Goal: Task Accomplishment & Management: Use online tool/utility

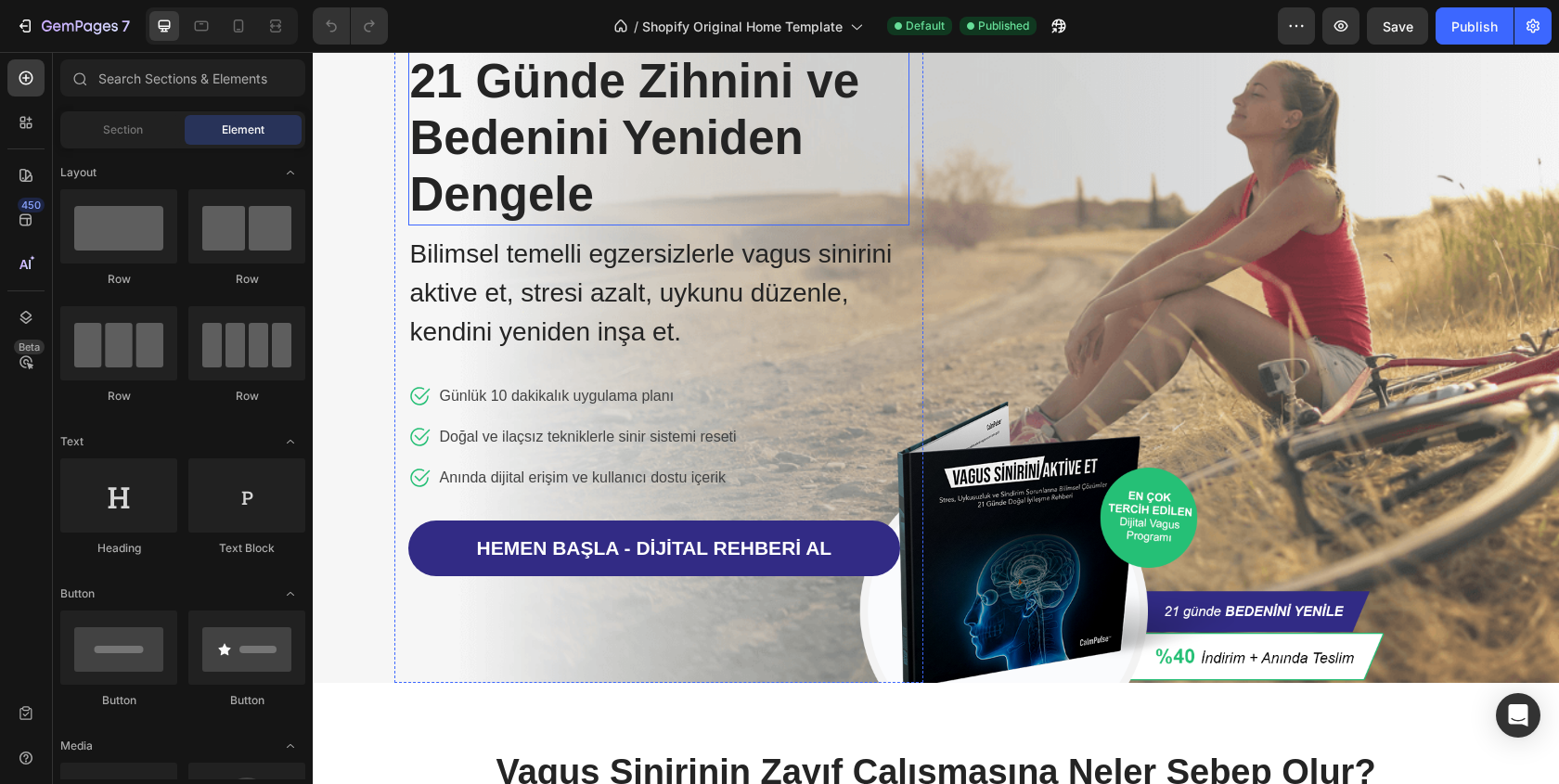
scroll to position [116, 0]
click at [205, 88] on input "text" at bounding box center [182, 78] width 245 height 37
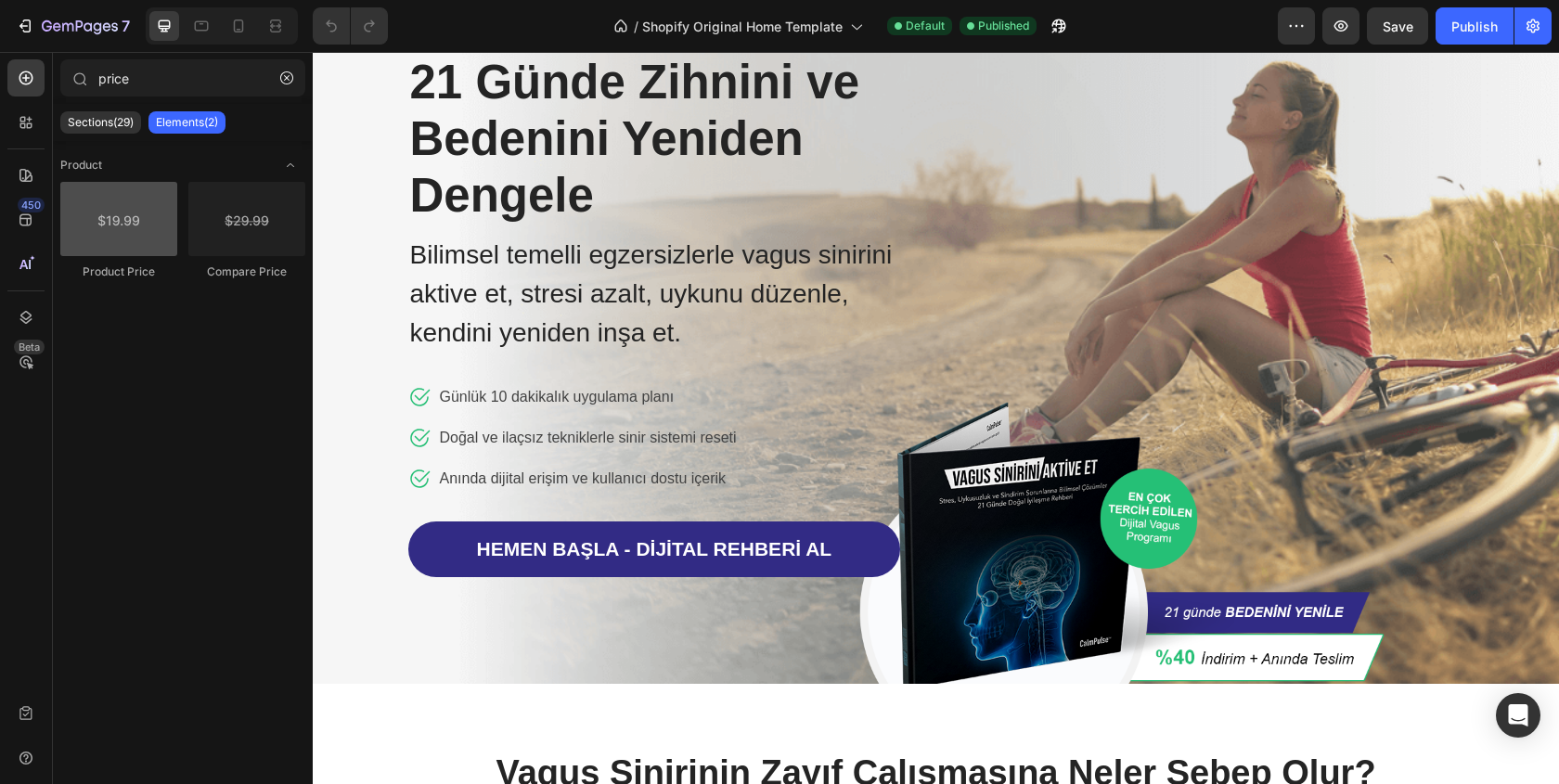
click at [145, 241] on div at bounding box center [119, 218] width 117 height 74
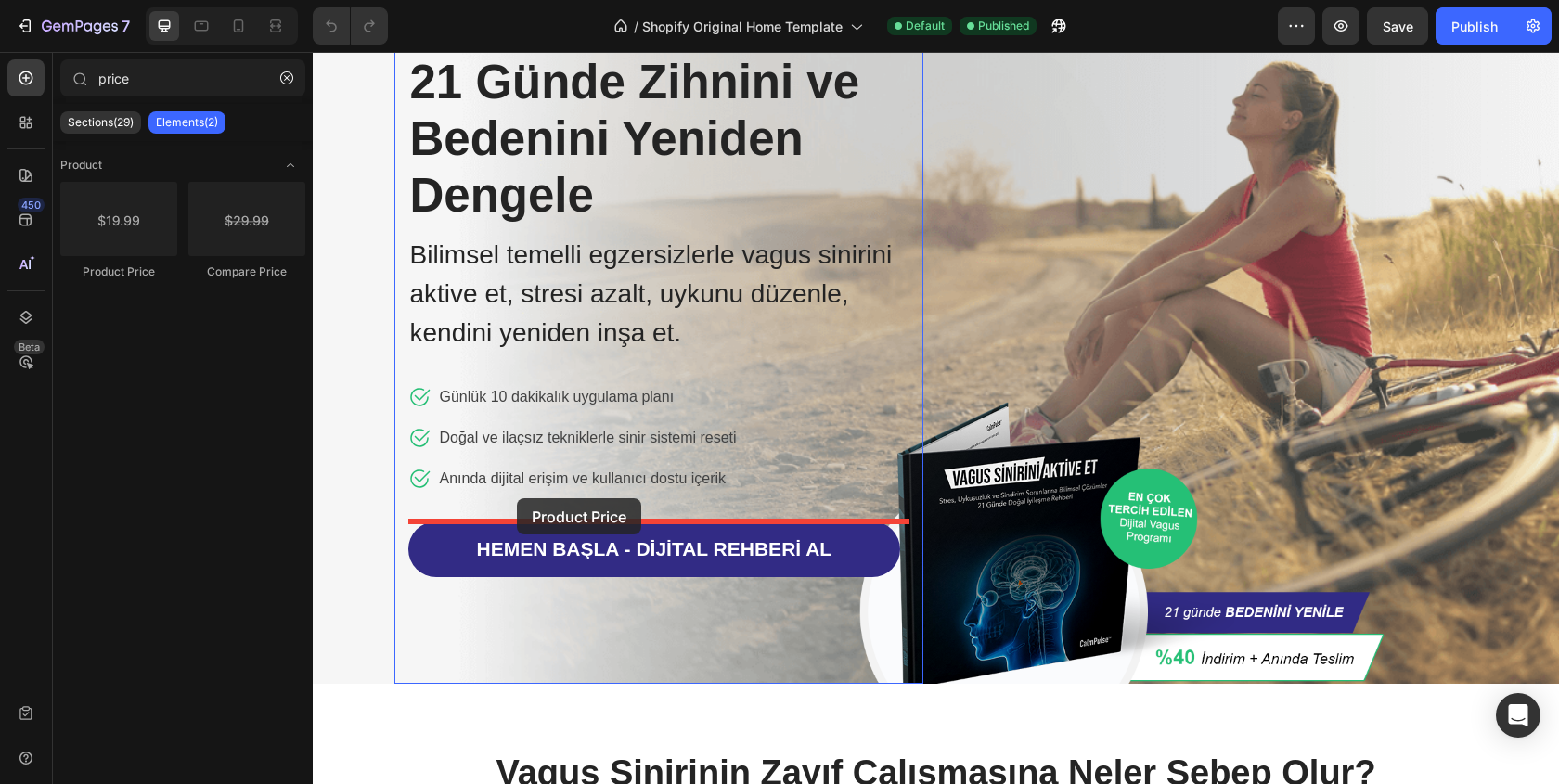
drag, startPoint x: 413, startPoint y: 278, endPoint x: 516, endPoint y: 498, distance: 242.9
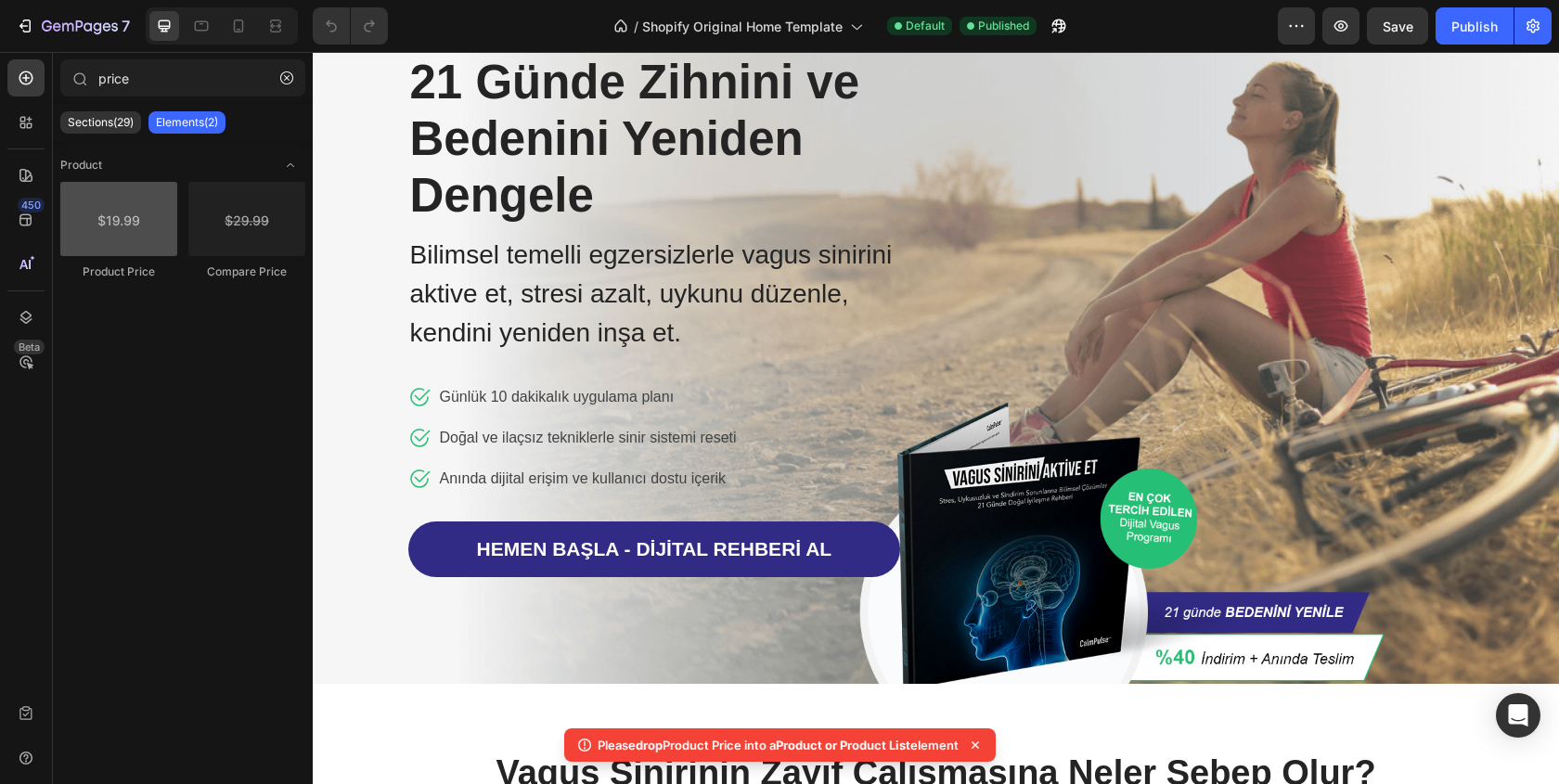
click at [104, 224] on div at bounding box center [119, 218] width 117 height 74
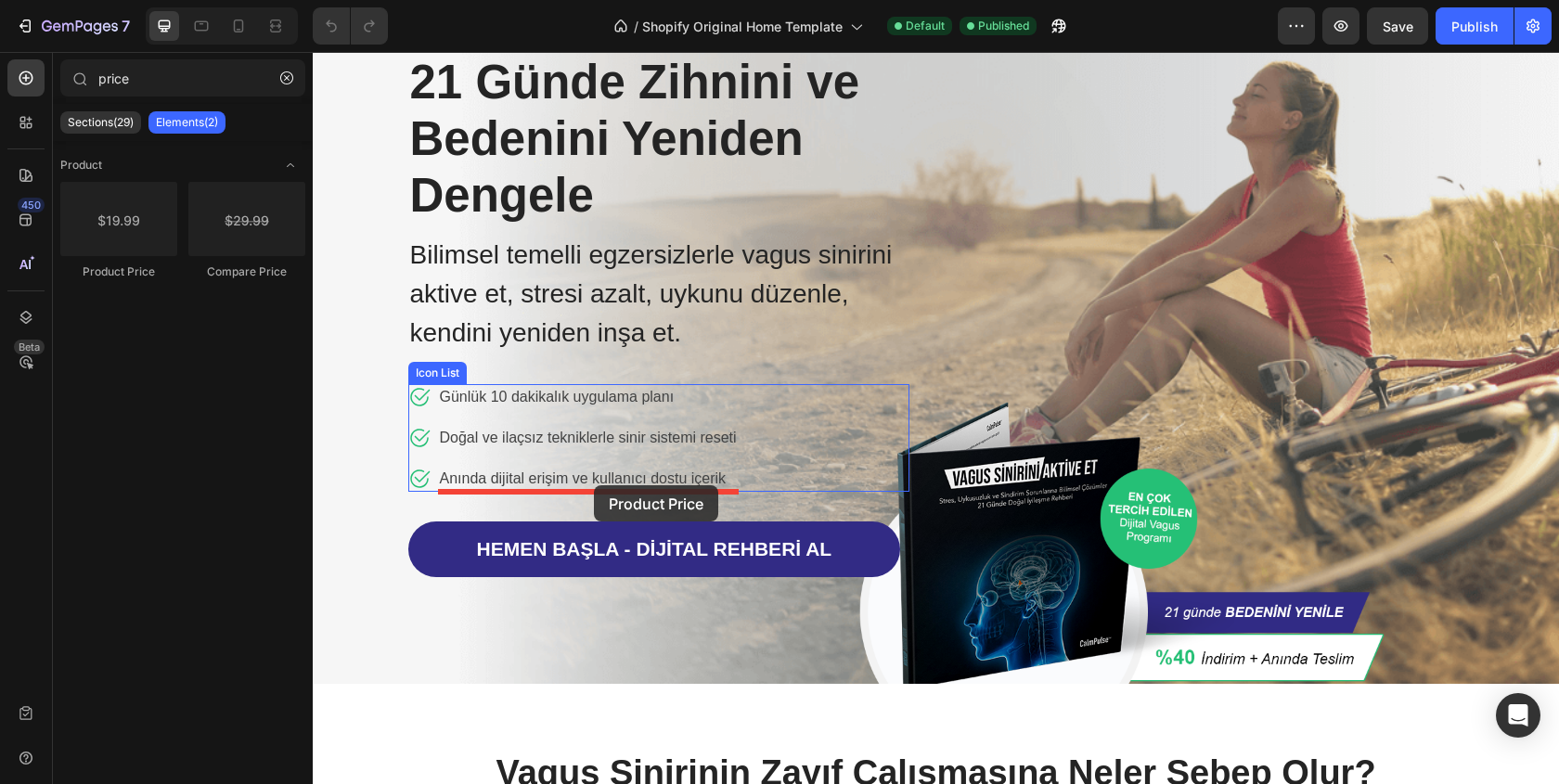
drag, startPoint x: 417, startPoint y: 275, endPoint x: 593, endPoint y: 485, distance: 274.0
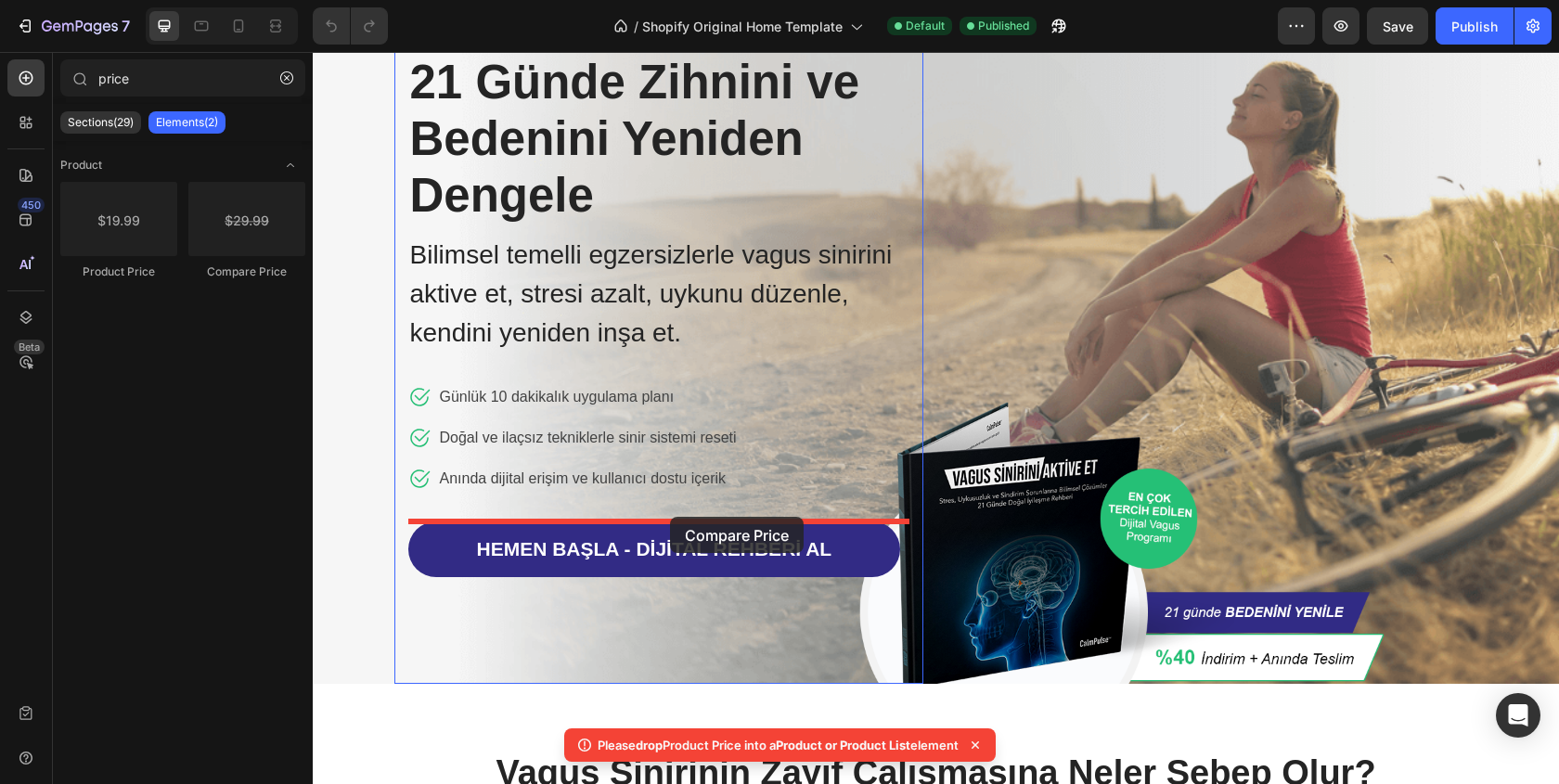
drag, startPoint x: 563, startPoint y: 290, endPoint x: 670, endPoint y: 515, distance: 249.1
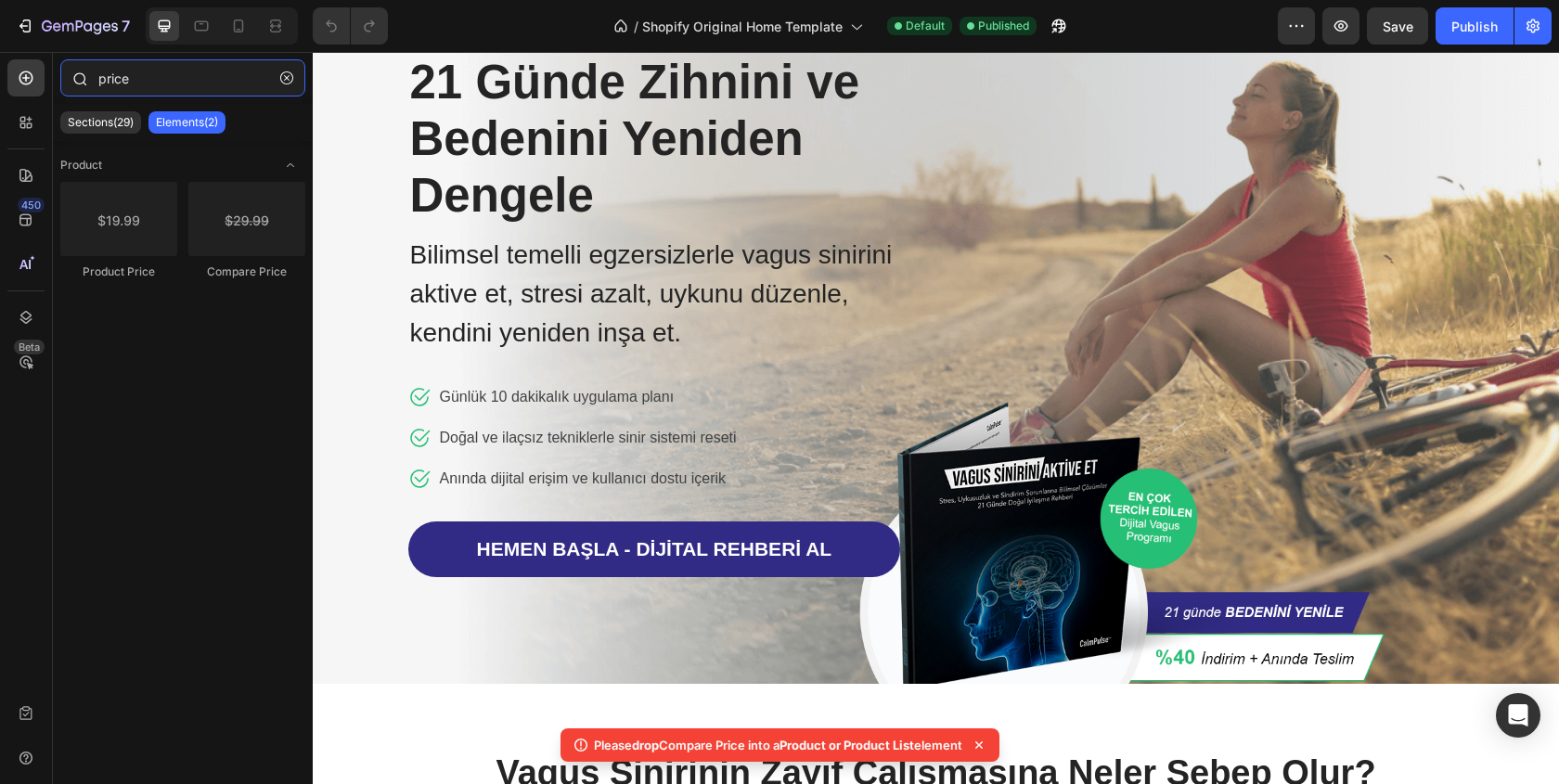
click at [174, 76] on input "price" at bounding box center [182, 78] width 245 height 37
click at [115, 109] on div "Sections(29) Elements(2)" at bounding box center [182, 122] width 260 height 37
click at [163, 76] on input "price" at bounding box center [182, 78] width 245 height 37
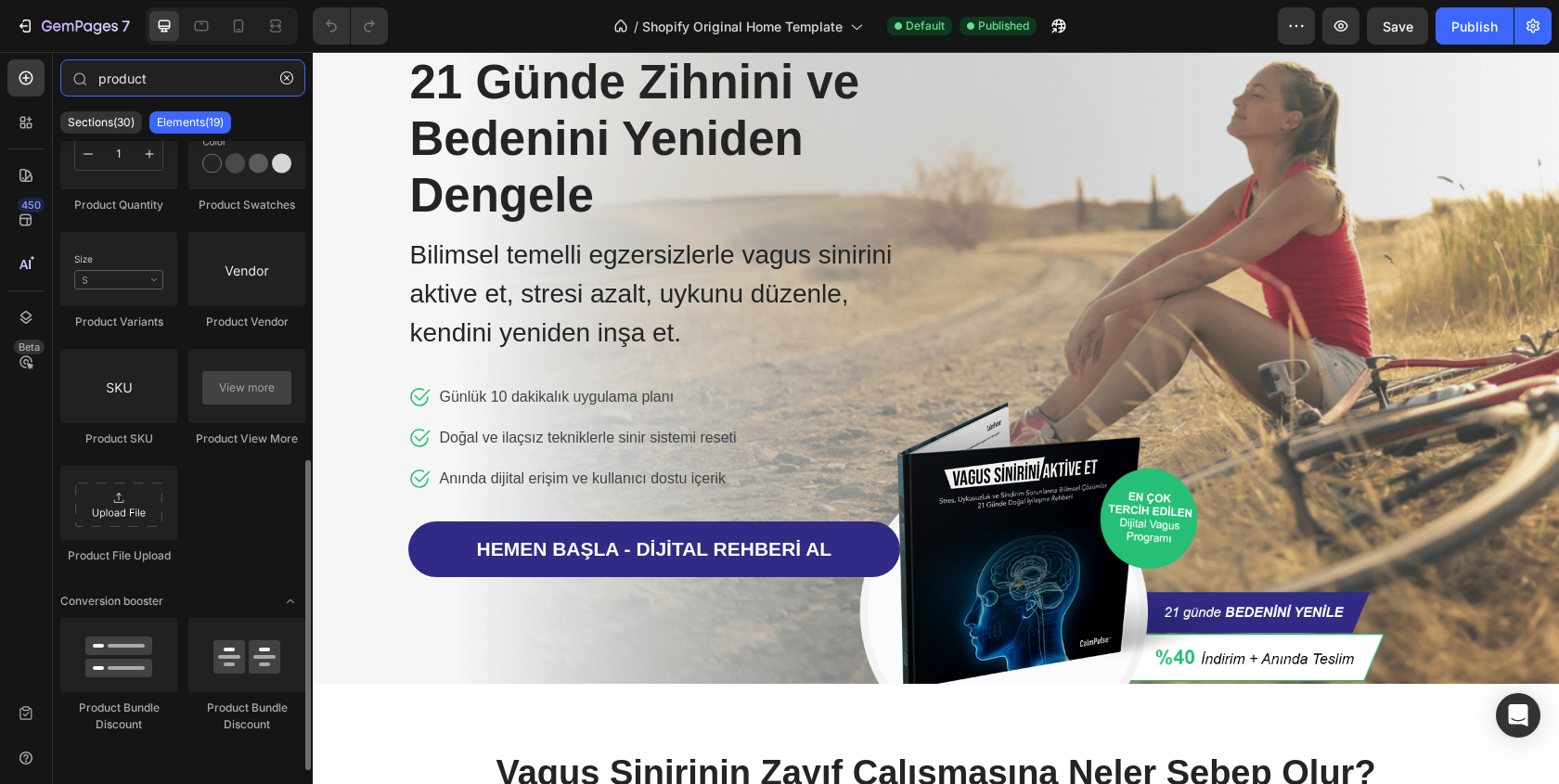
scroll to position [649, 0]
type input "product"
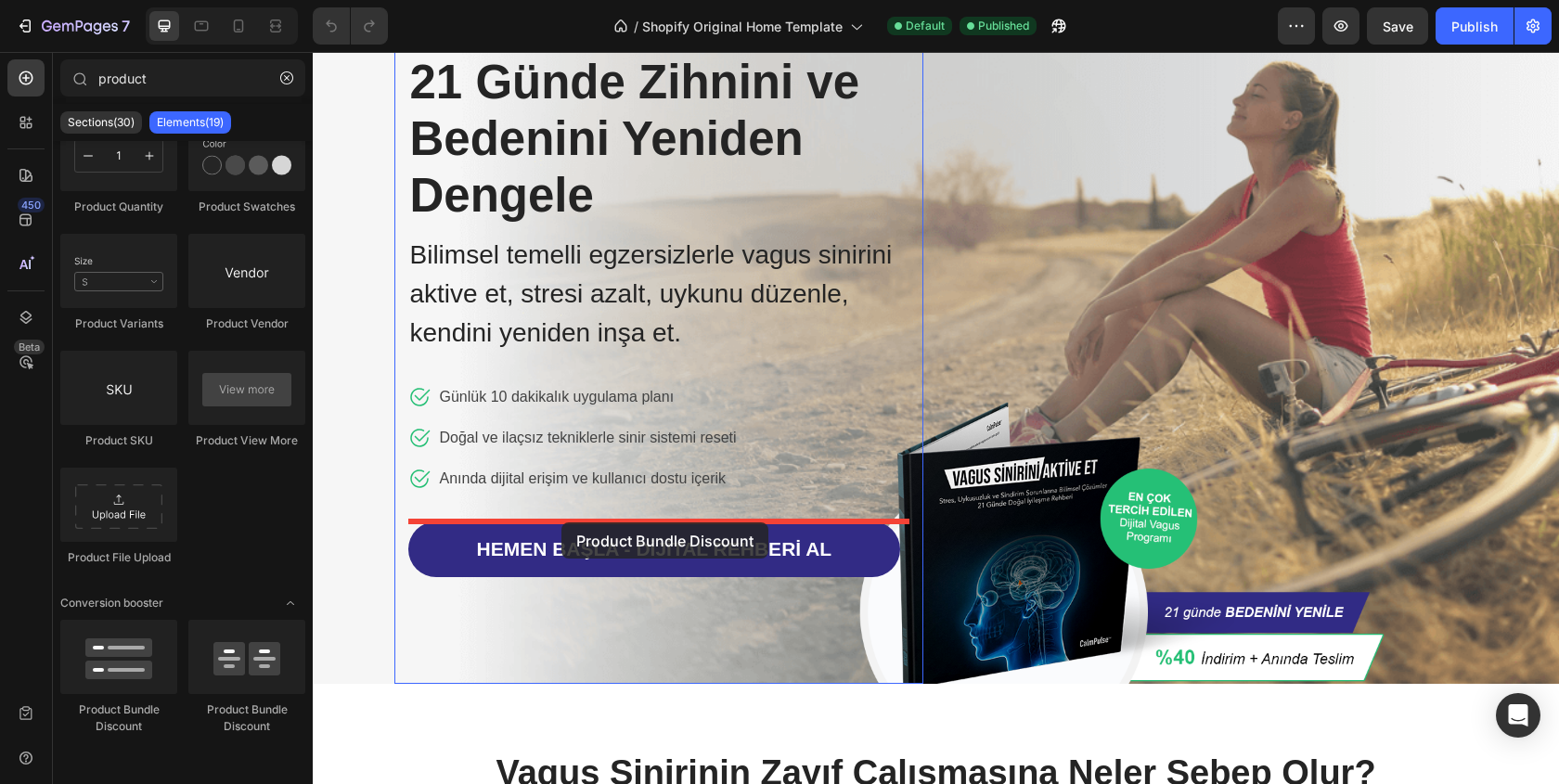
drag, startPoint x: 428, startPoint y: 712, endPoint x: 562, endPoint y: 522, distance: 232.5
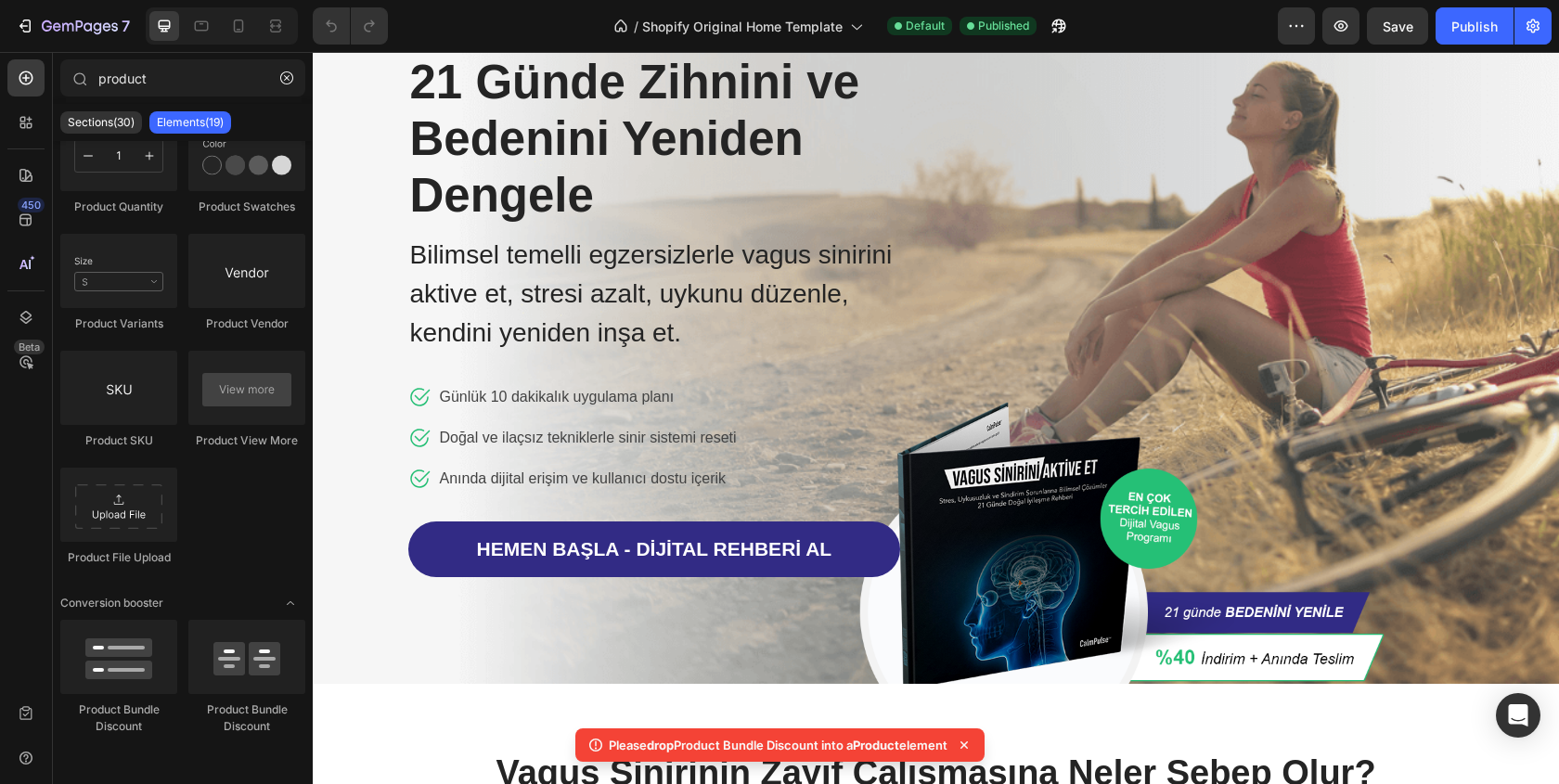
click at [562, 522] on link "HEMEN BAŞLA - DİJİTAL REHBERİ AL" at bounding box center [654, 549] width 492 height 57
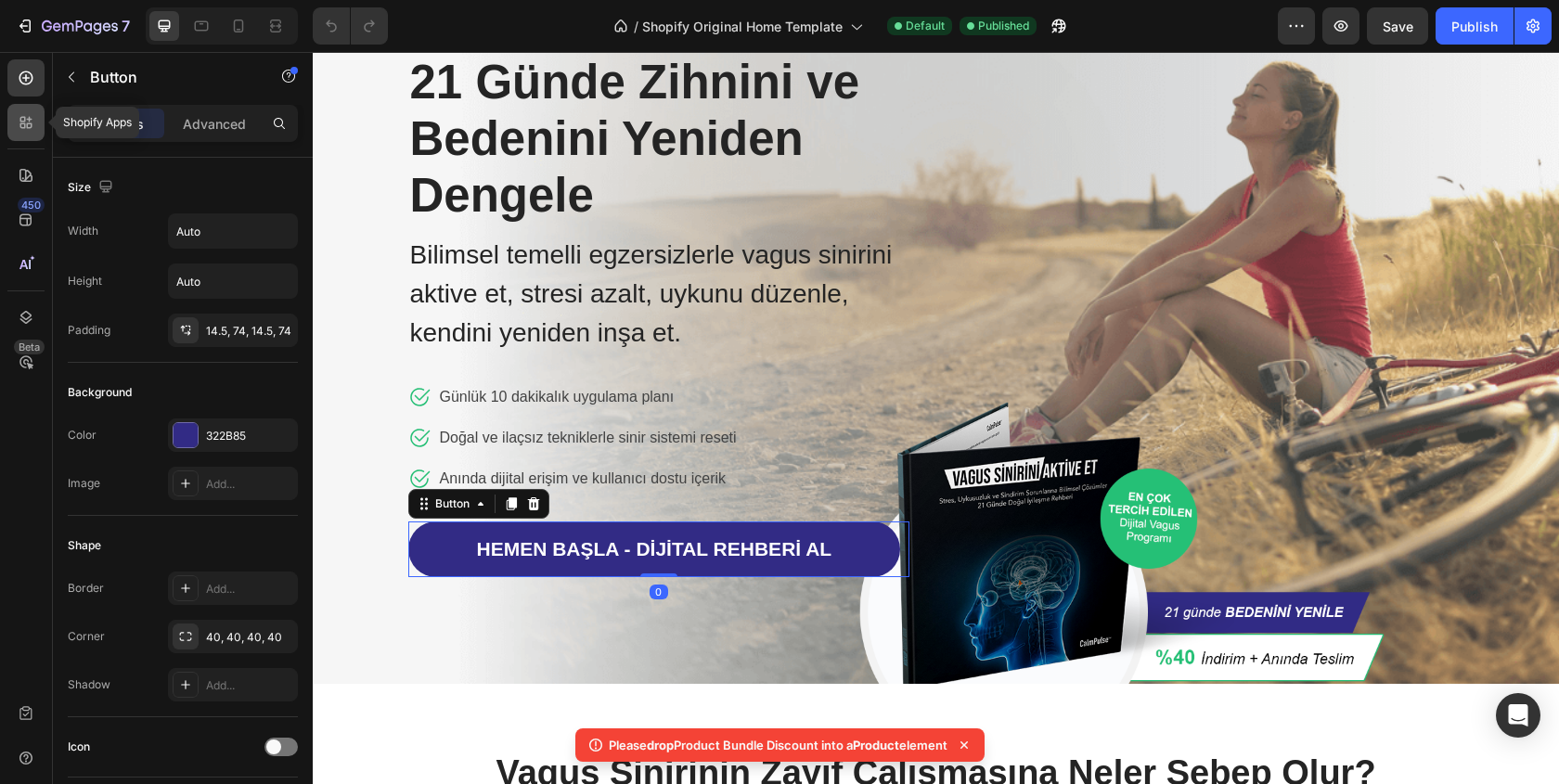
click at [27, 125] on icon at bounding box center [30, 127] width 6 height 6
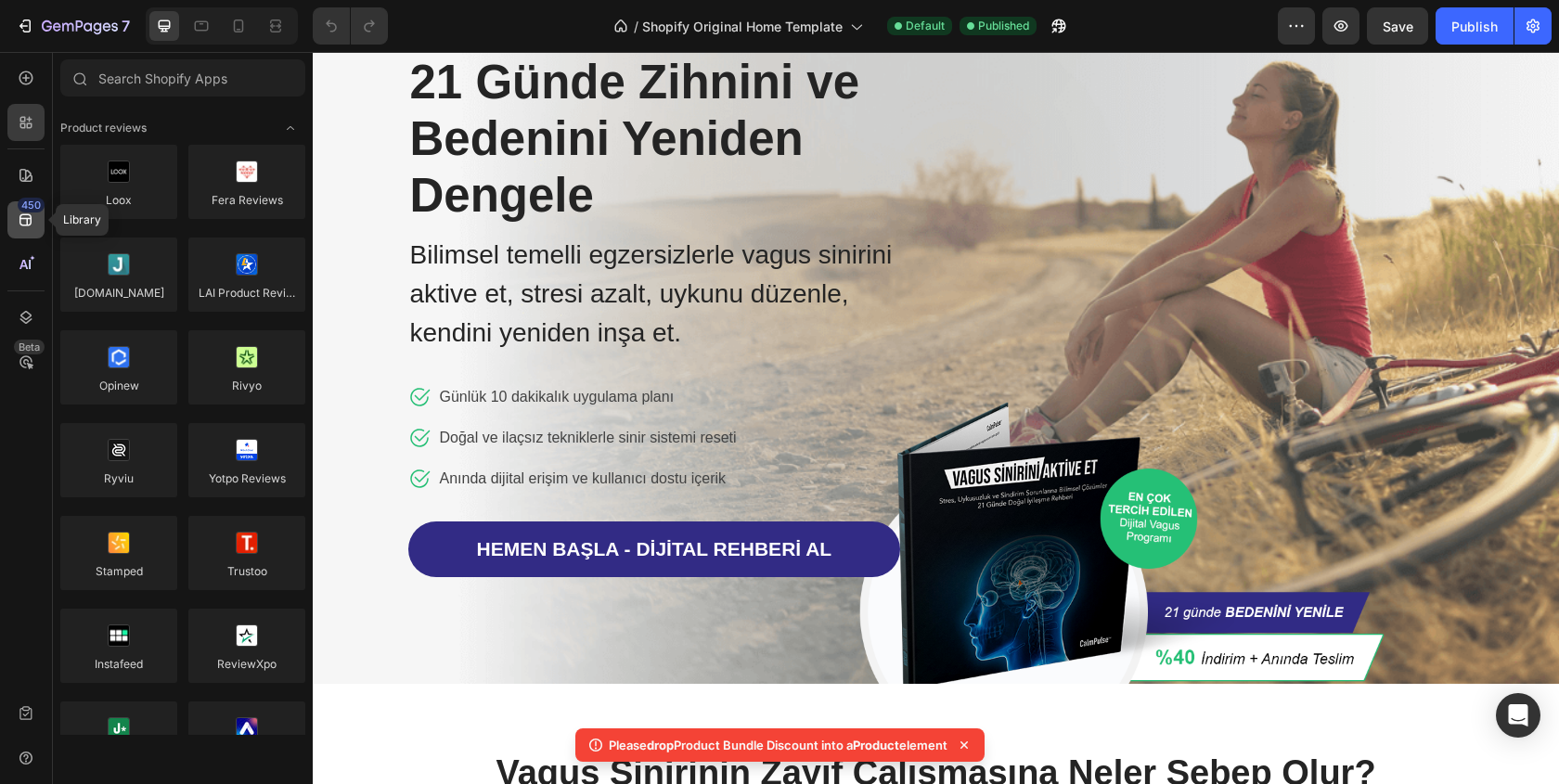
click at [33, 221] on icon at bounding box center [25, 219] width 18 height 18
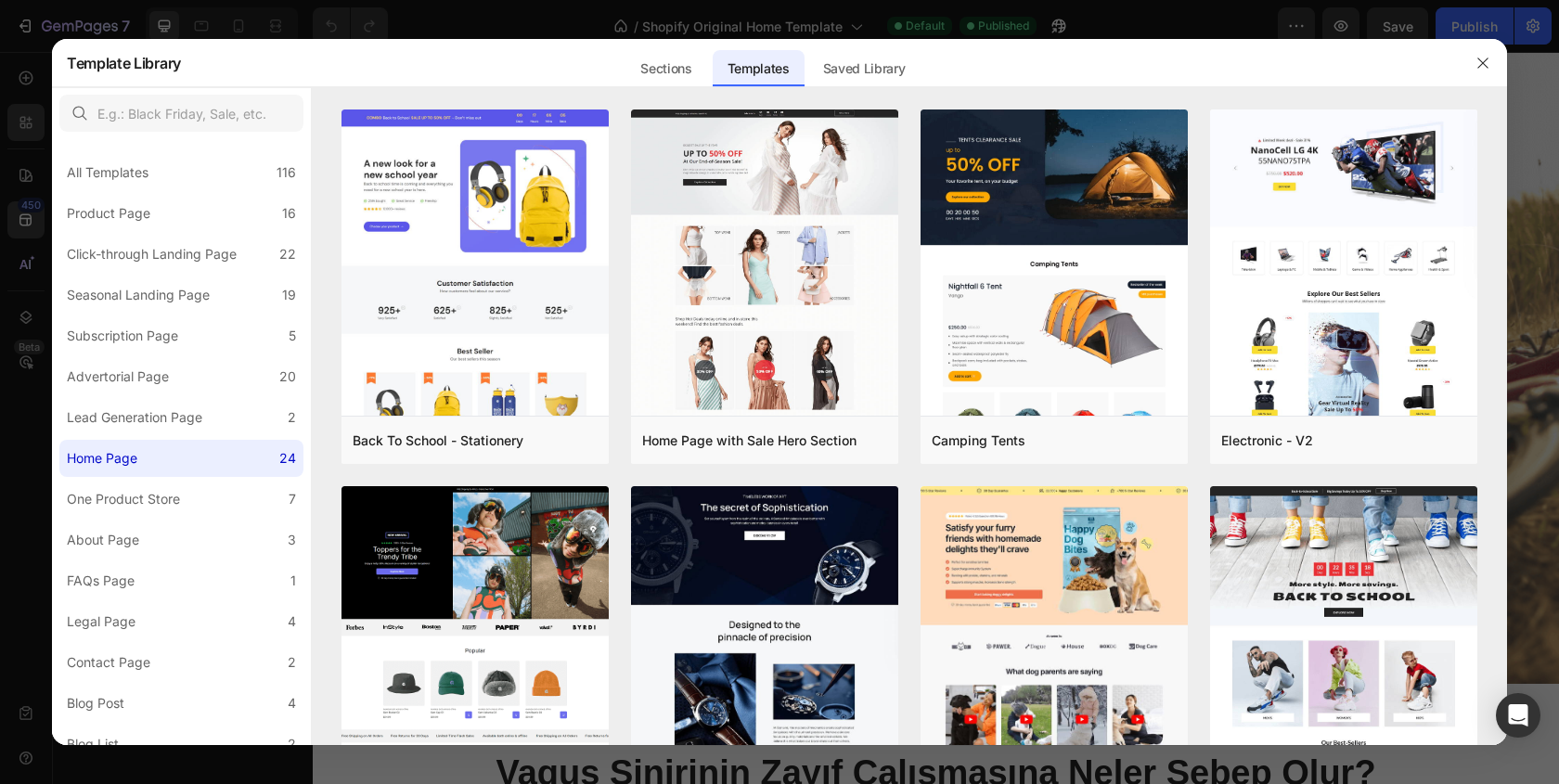
click at [157, 762] on div at bounding box center [780, 392] width 1559 height 784
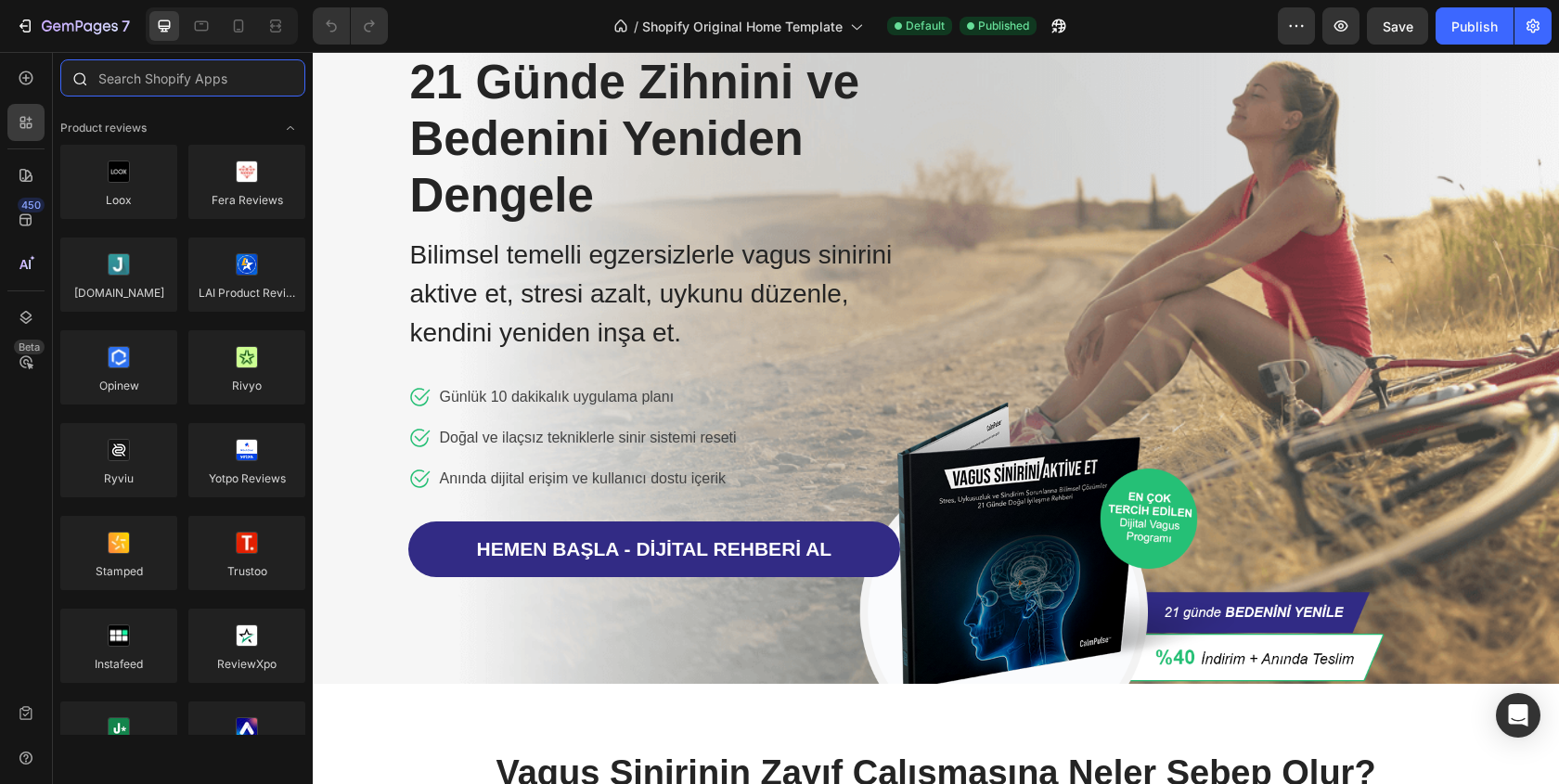
click at [144, 77] on input "text" at bounding box center [182, 78] width 245 height 37
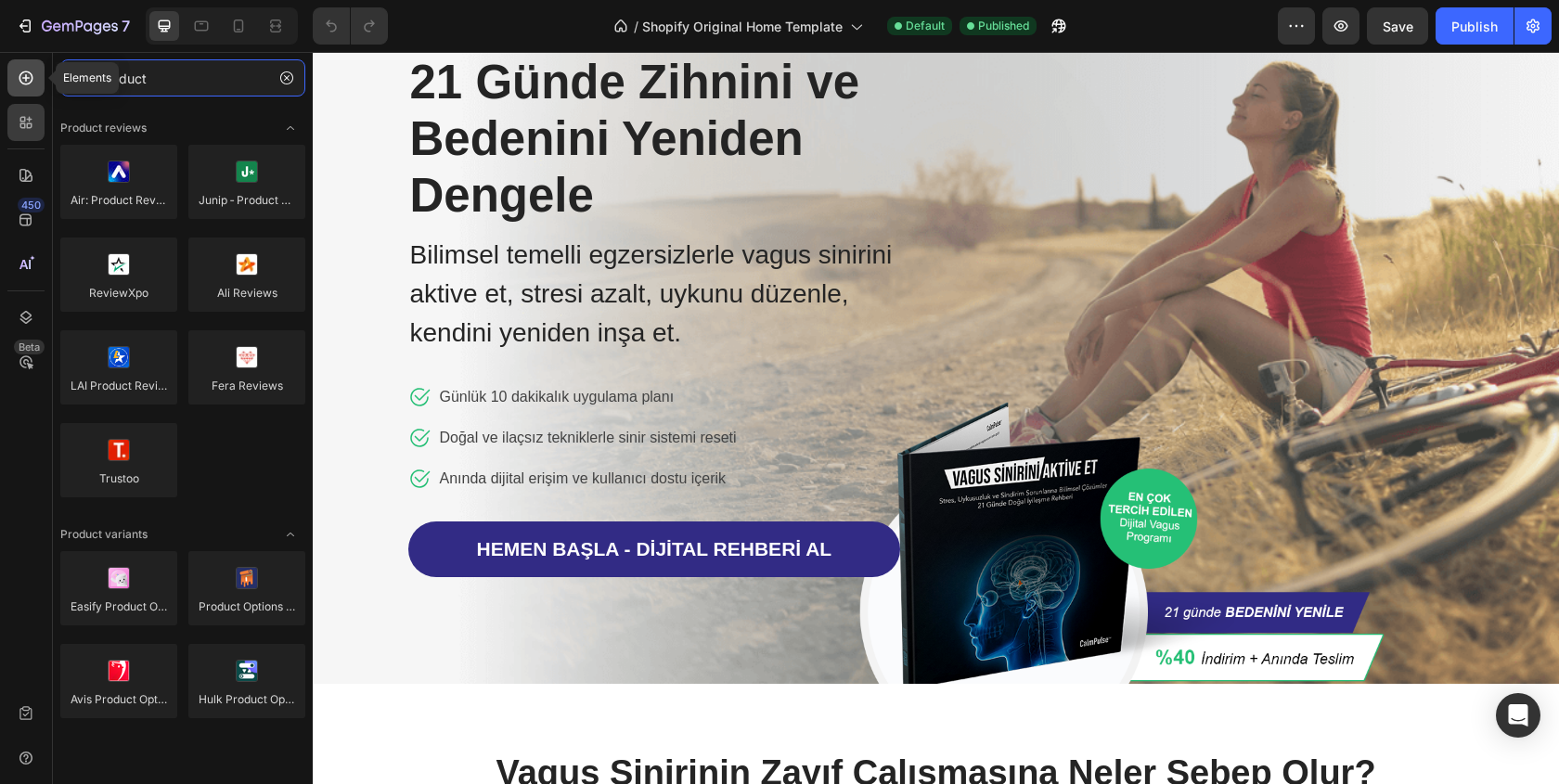
type input "product"
click at [27, 72] on icon at bounding box center [25, 78] width 18 height 18
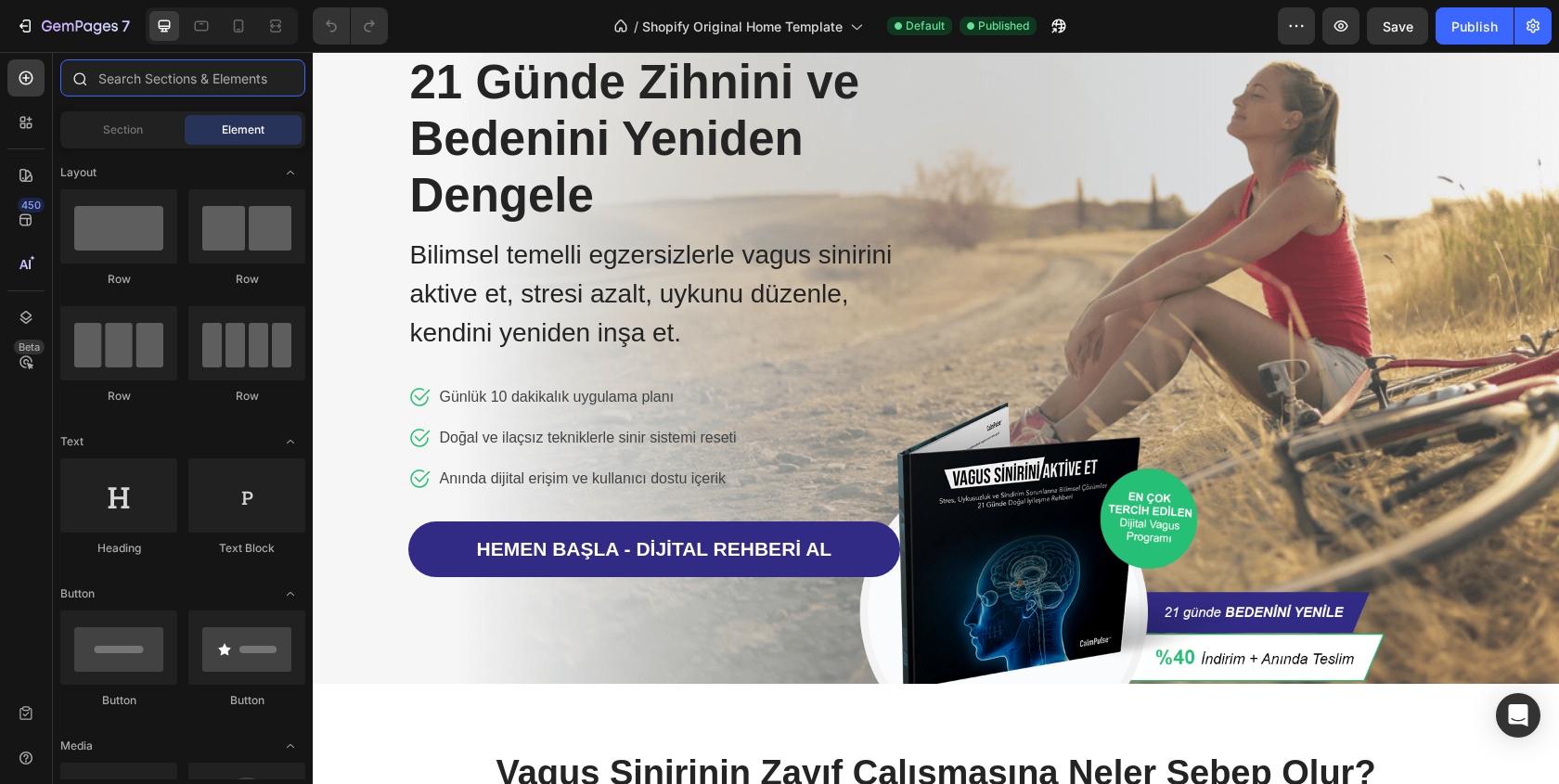
click at [160, 82] on input "text" at bounding box center [182, 78] width 245 height 37
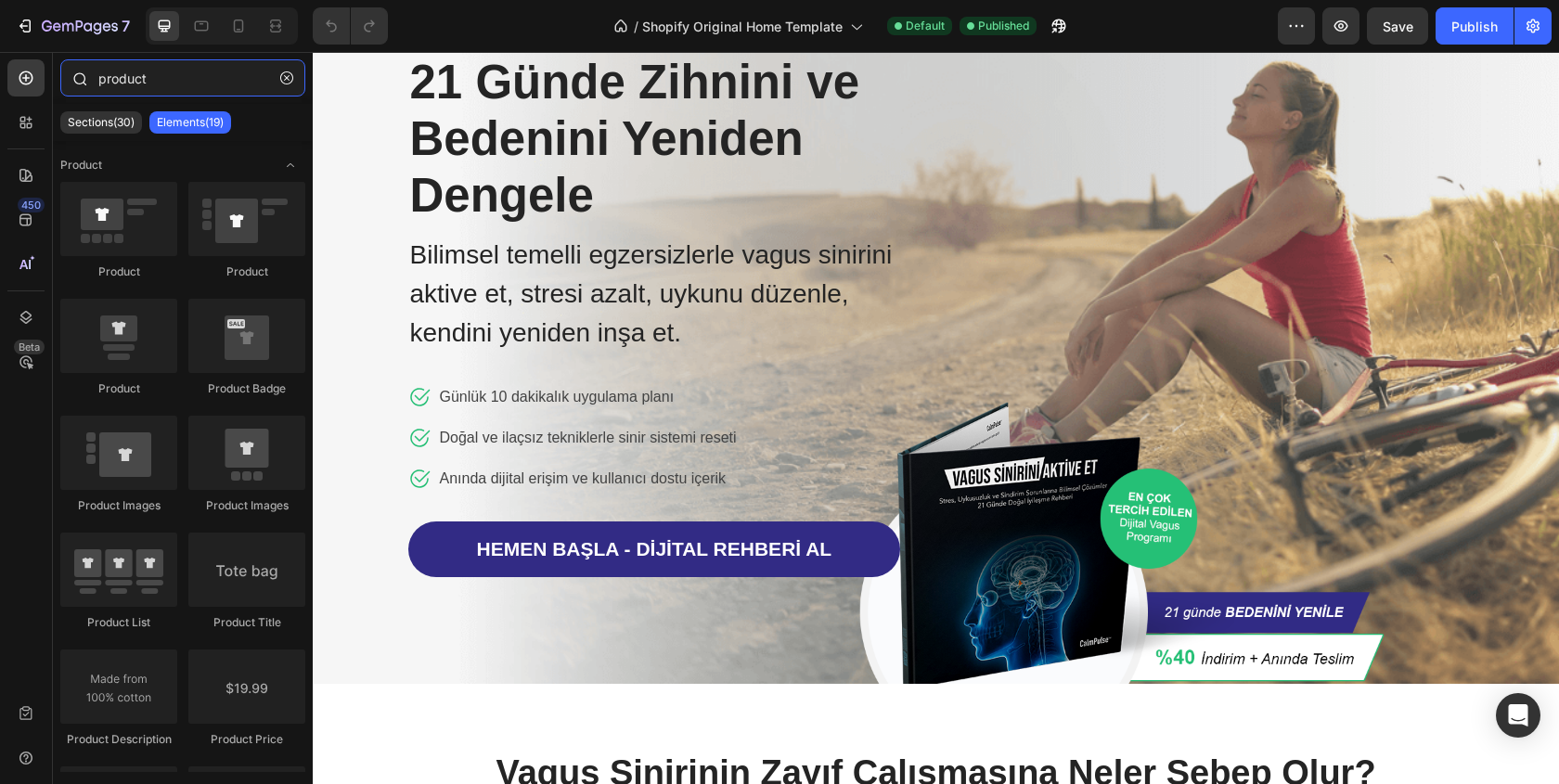
type input "product"
click at [107, 121] on p "Sections(30)" at bounding box center [102, 122] width 67 height 14
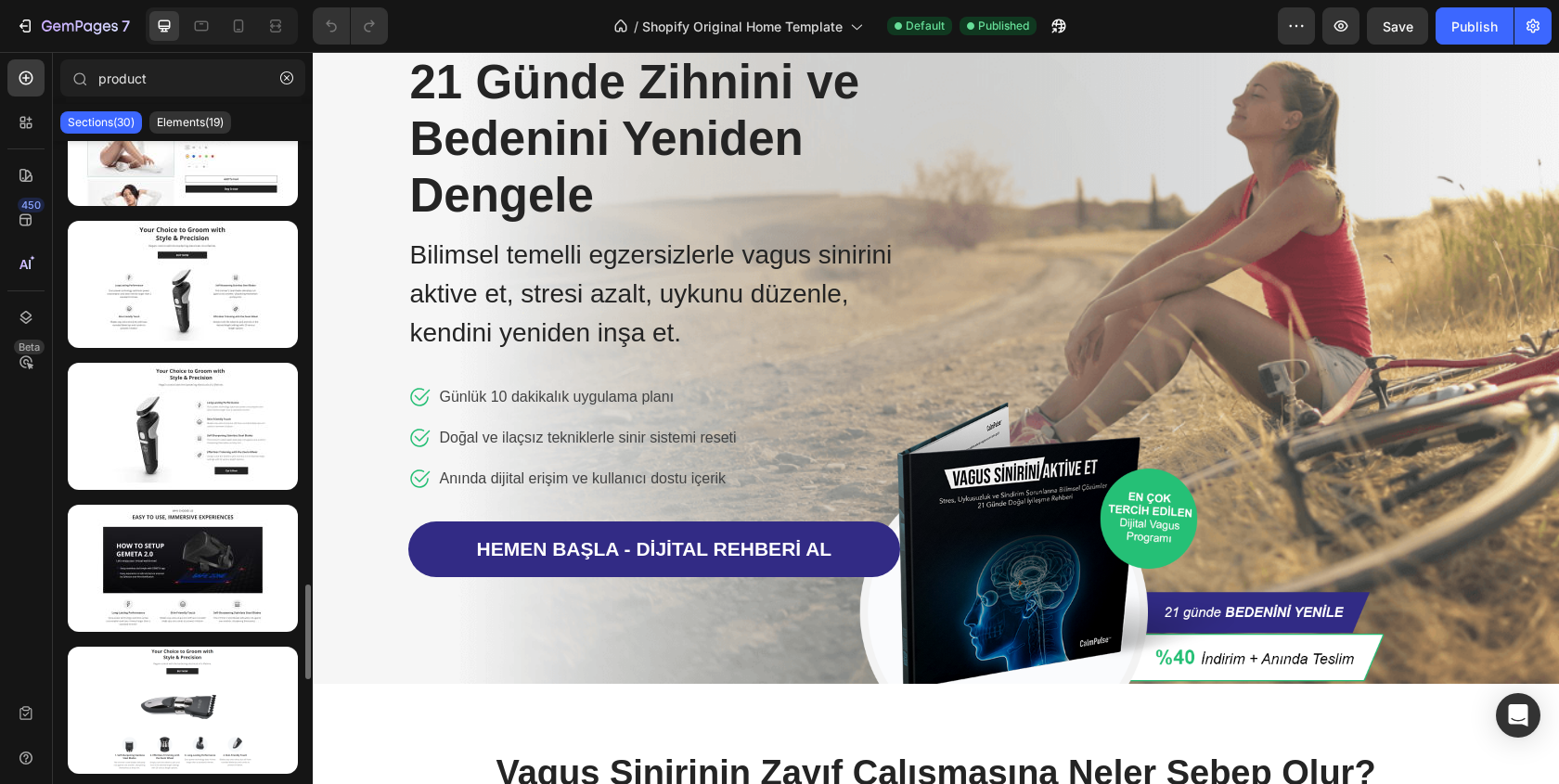
scroll to position [3038, 0]
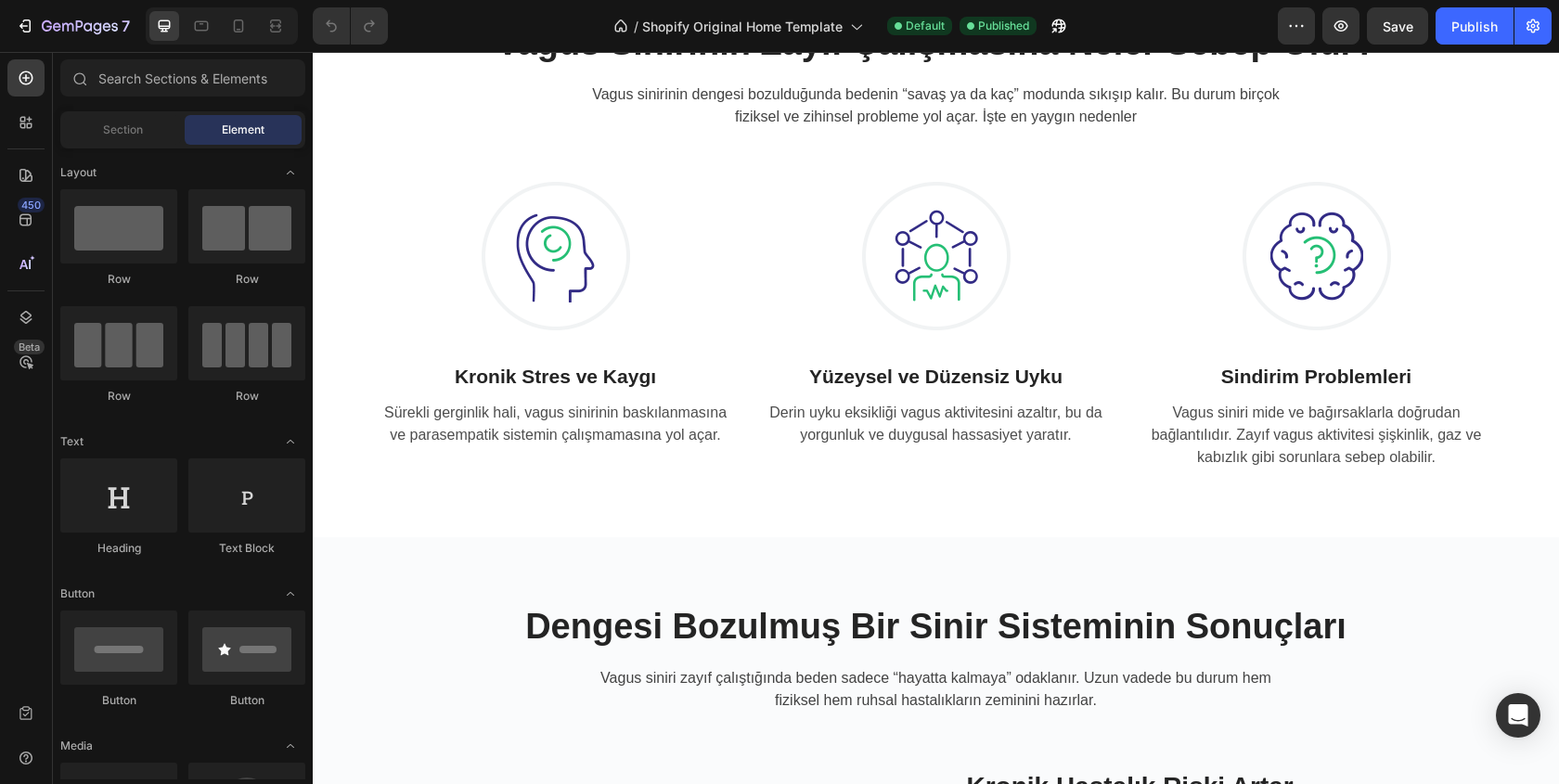
scroll to position [584, 0]
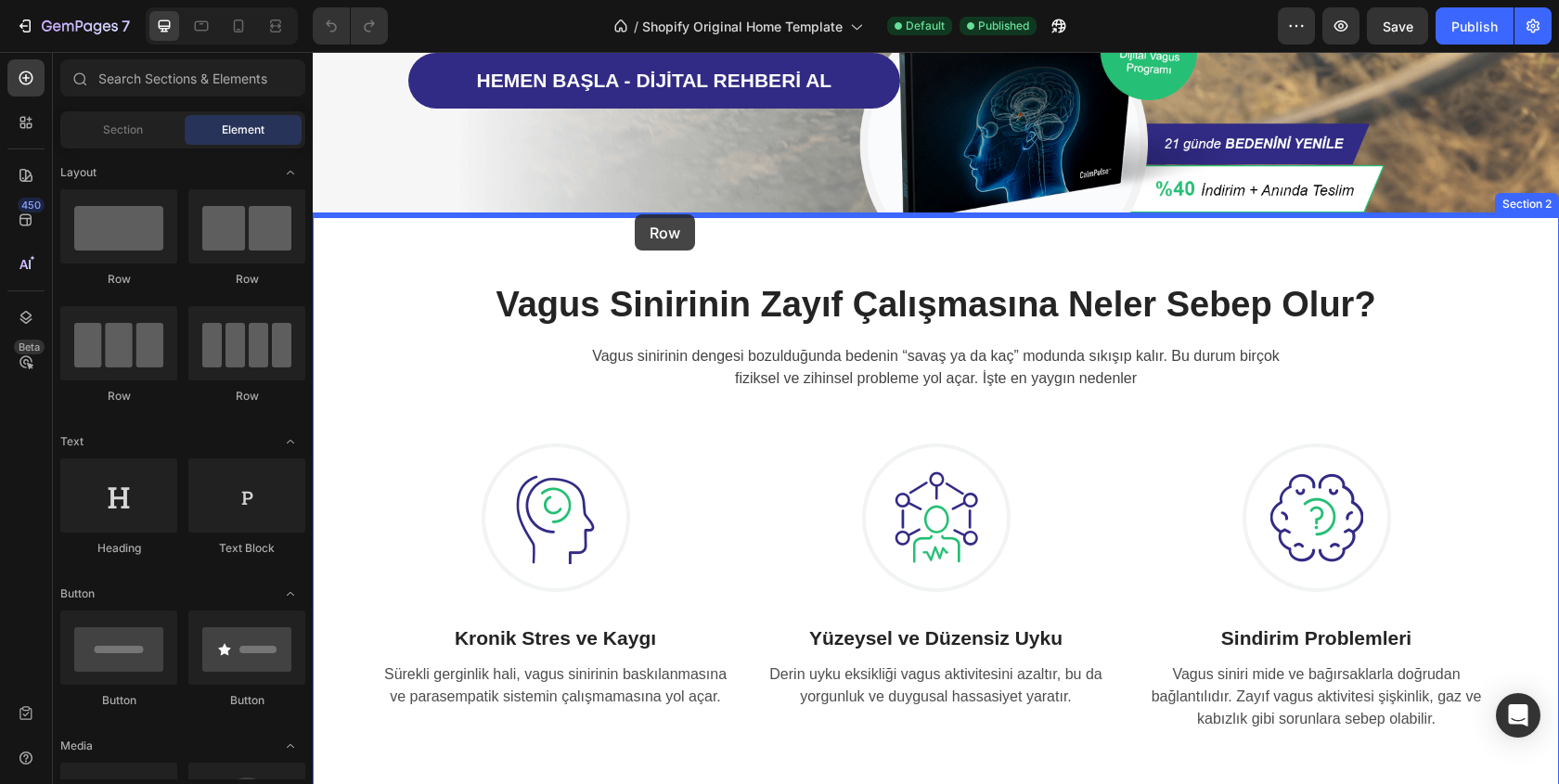
drag, startPoint x: 434, startPoint y: 290, endPoint x: 635, endPoint y: 214, distance: 214.9
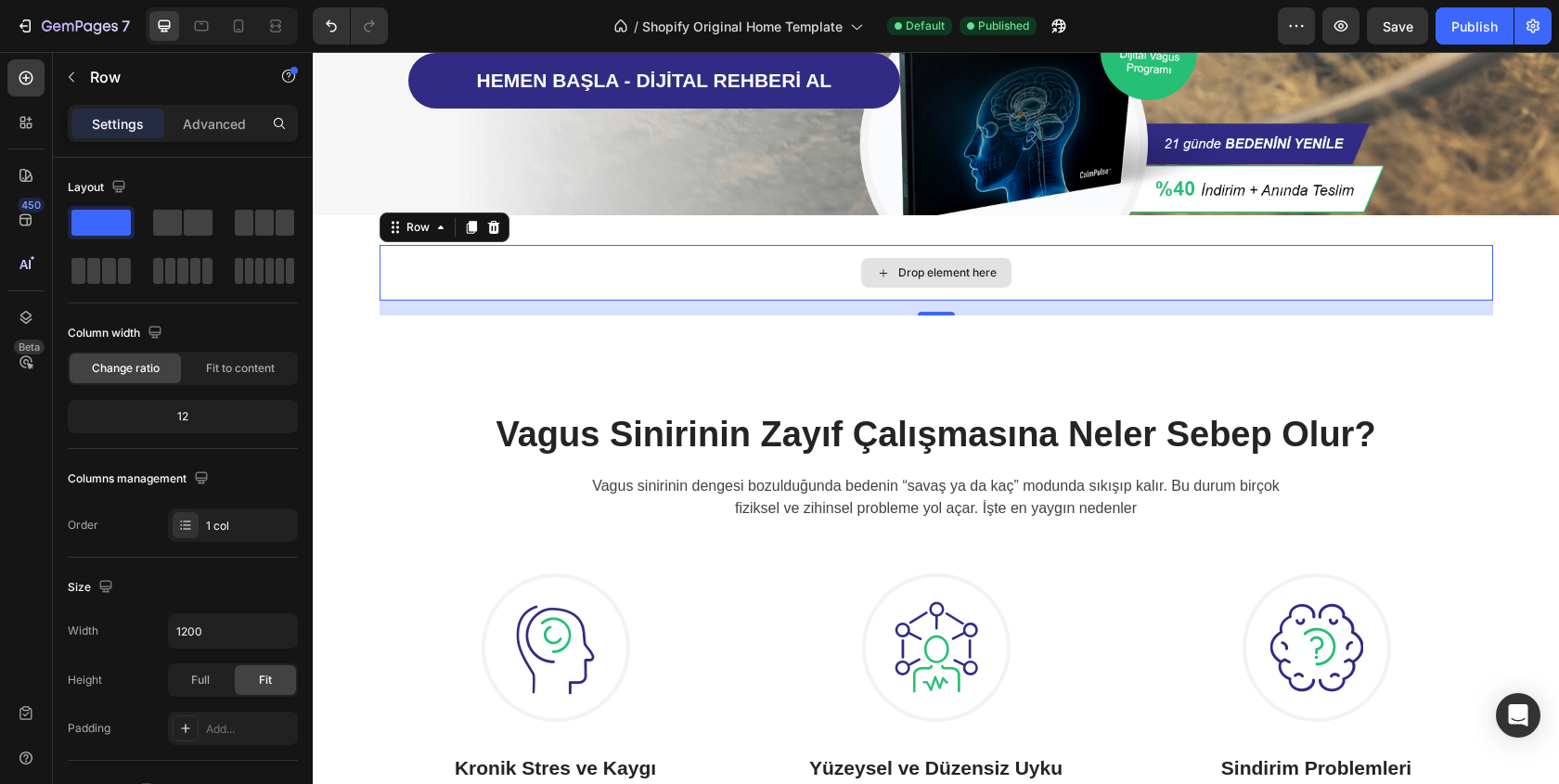
click at [631, 264] on div "Drop element here" at bounding box center [936, 273] width 1114 height 56
click at [492, 225] on icon at bounding box center [492, 227] width 12 height 13
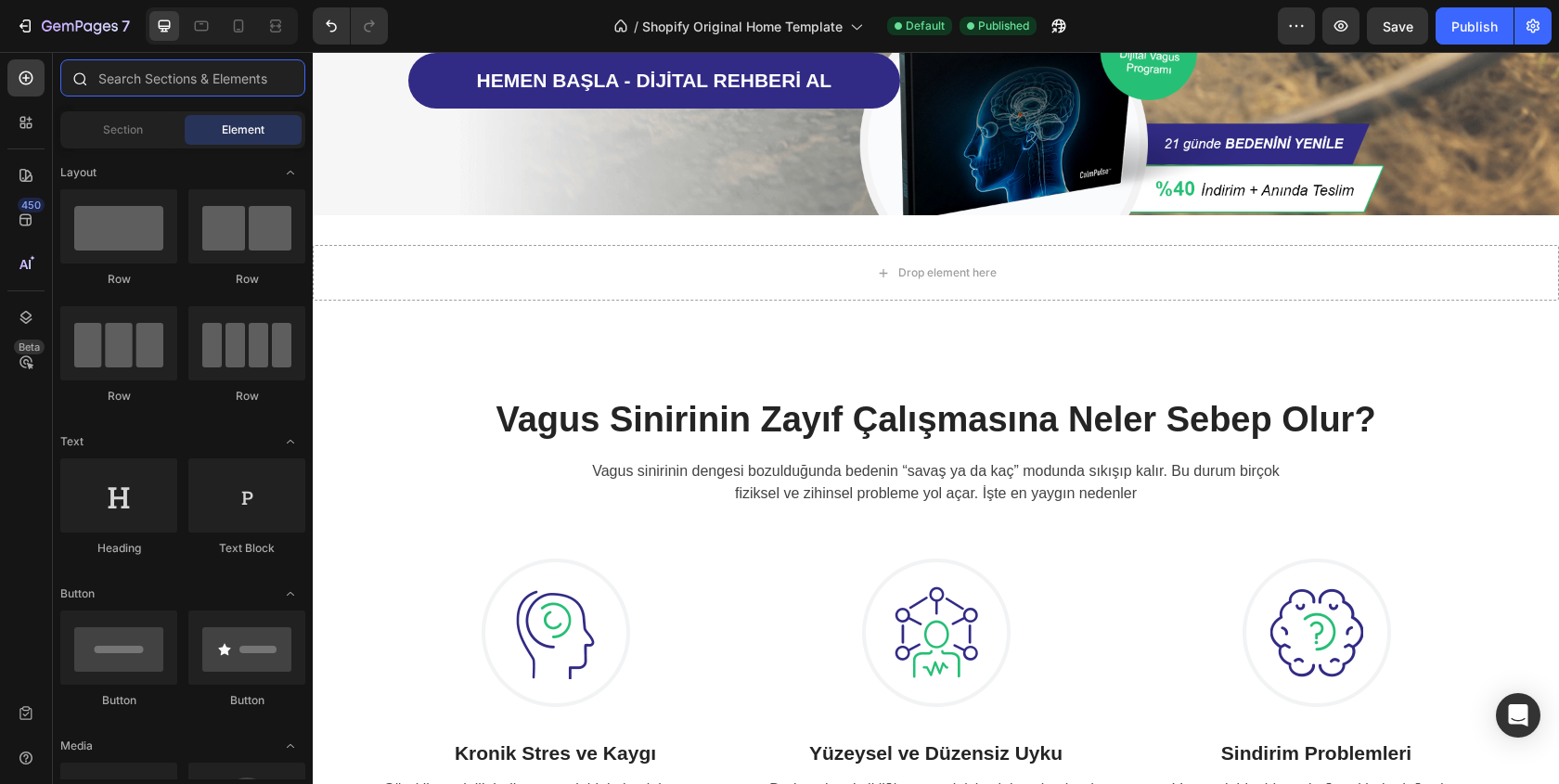
click at [197, 75] on input "text" at bounding box center [182, 78] width 245 height 37
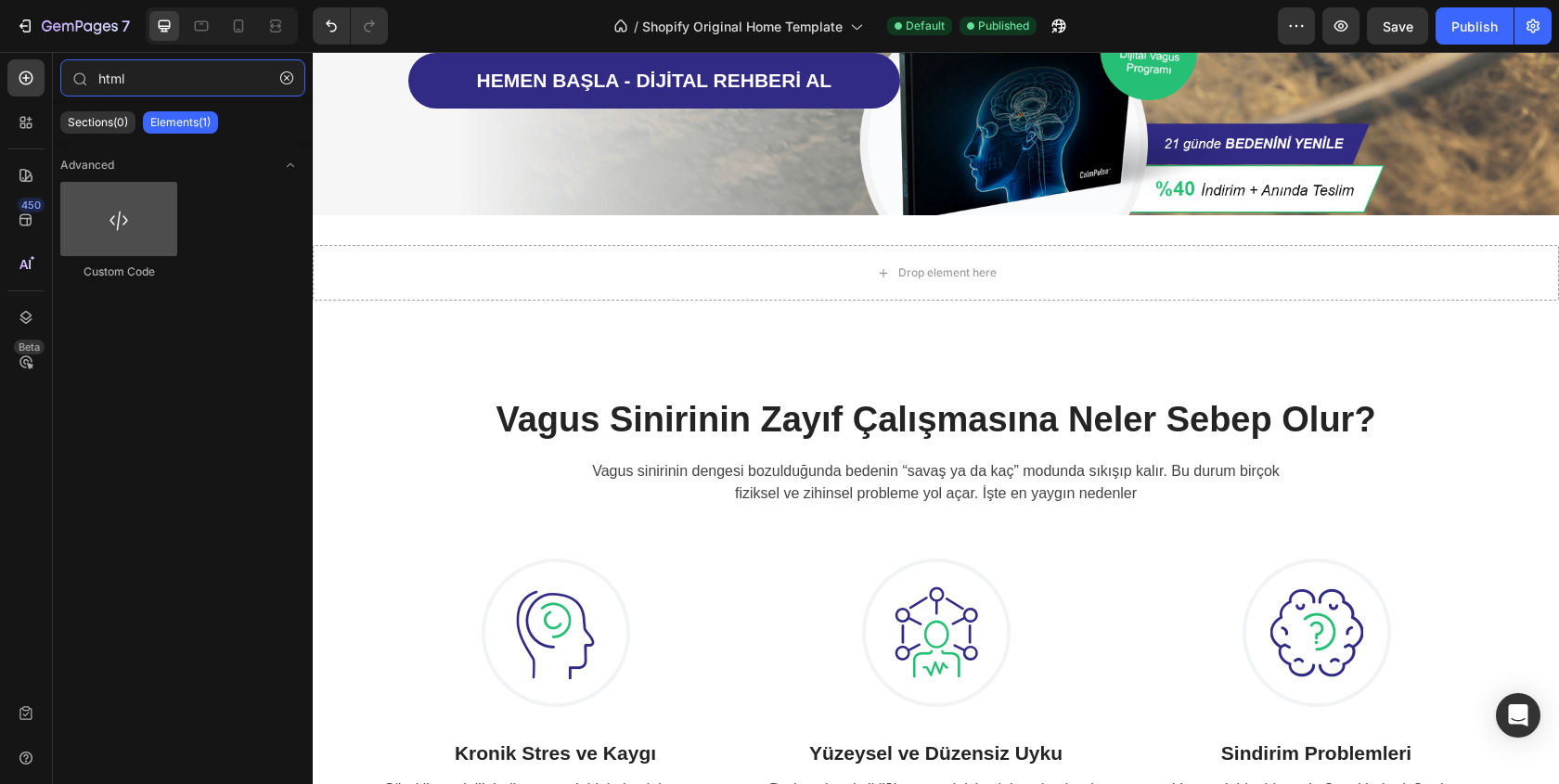
type input "html"
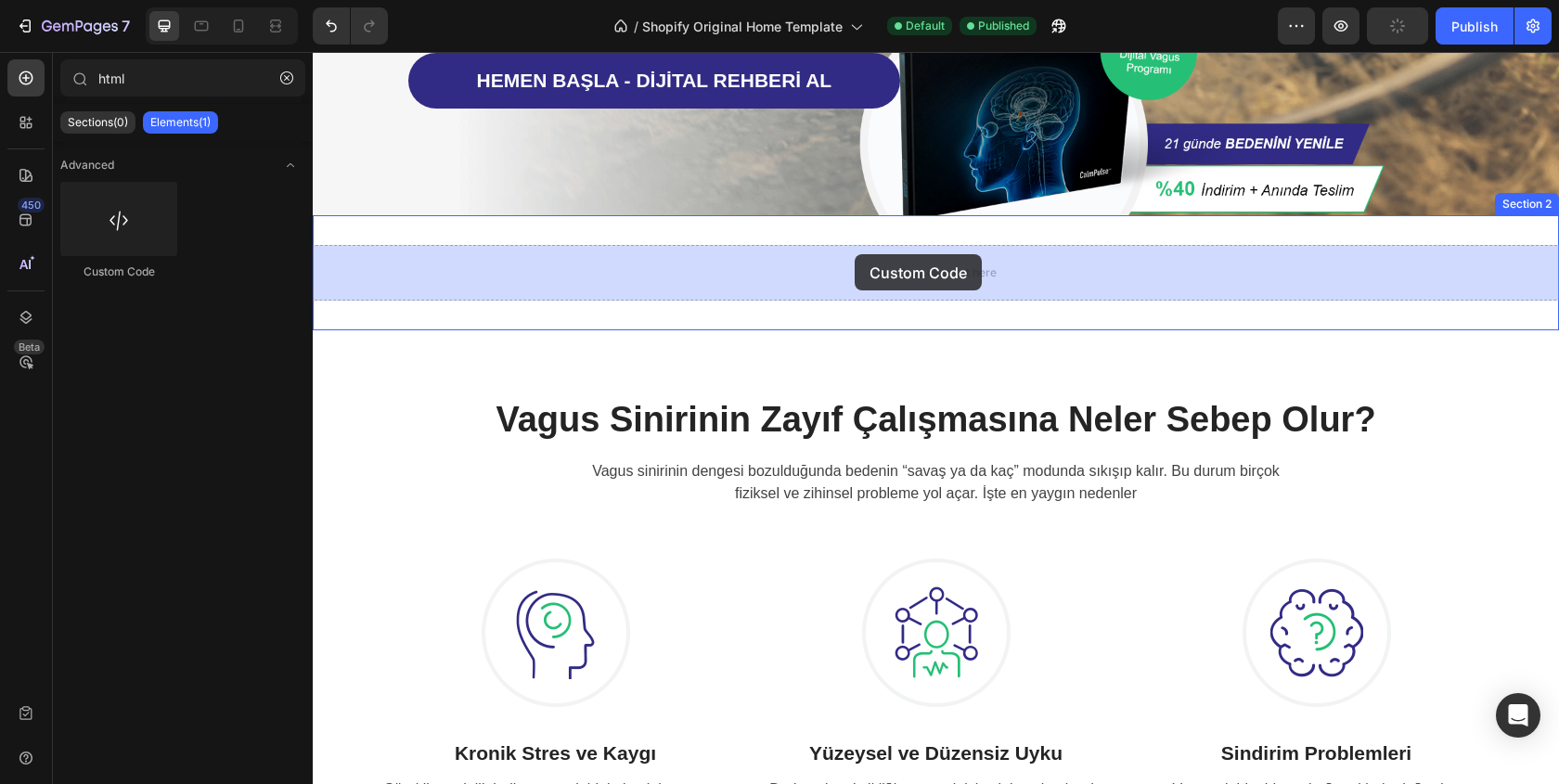
drag, startPoint x: 438, startPoint y: 272, endPoint x: 854, endPoint y: 252, distance: 416.5
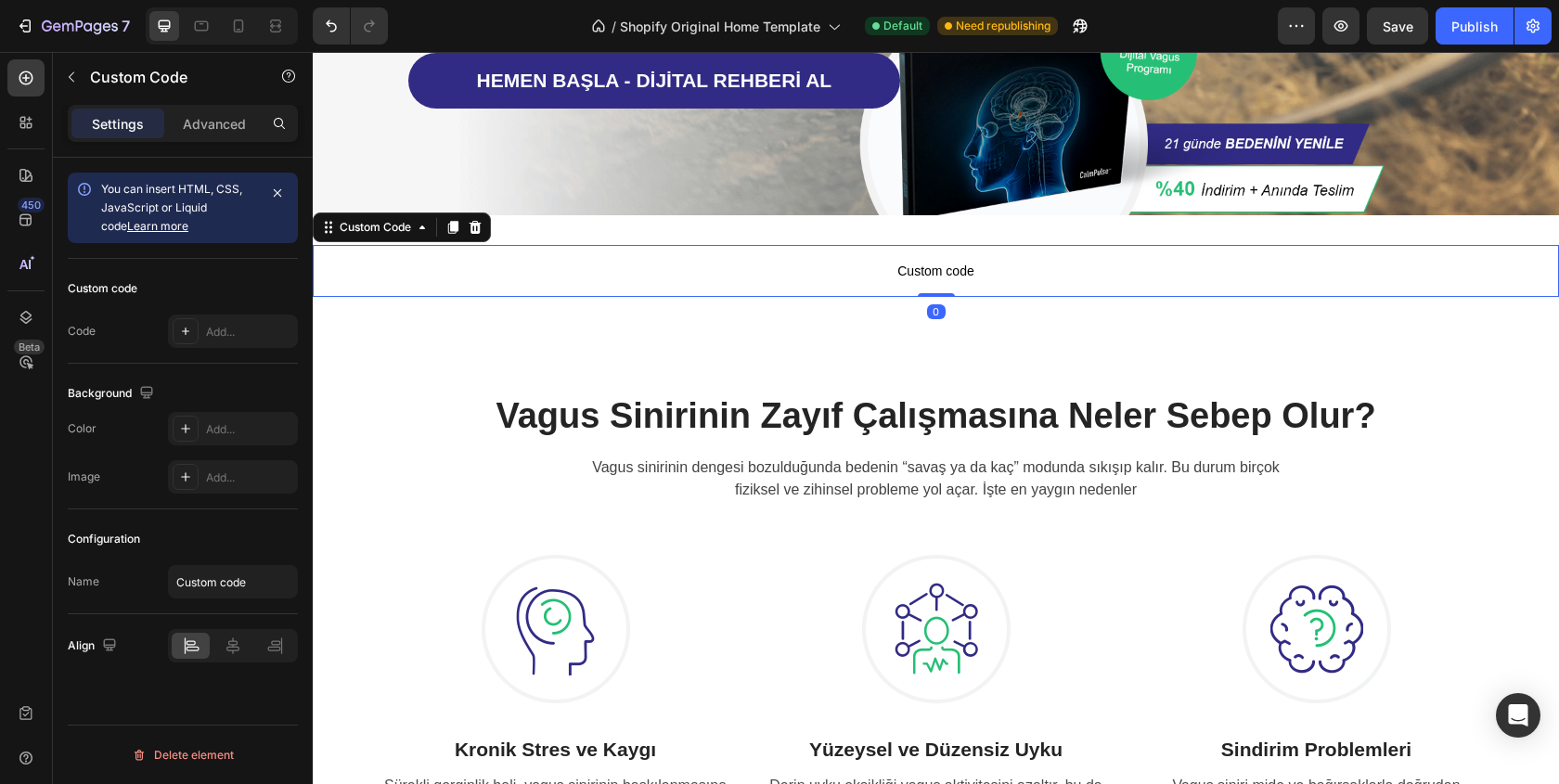
click at [827, 260] on span "Custom code" at bounding box center [936, 271] width 1246 height 22
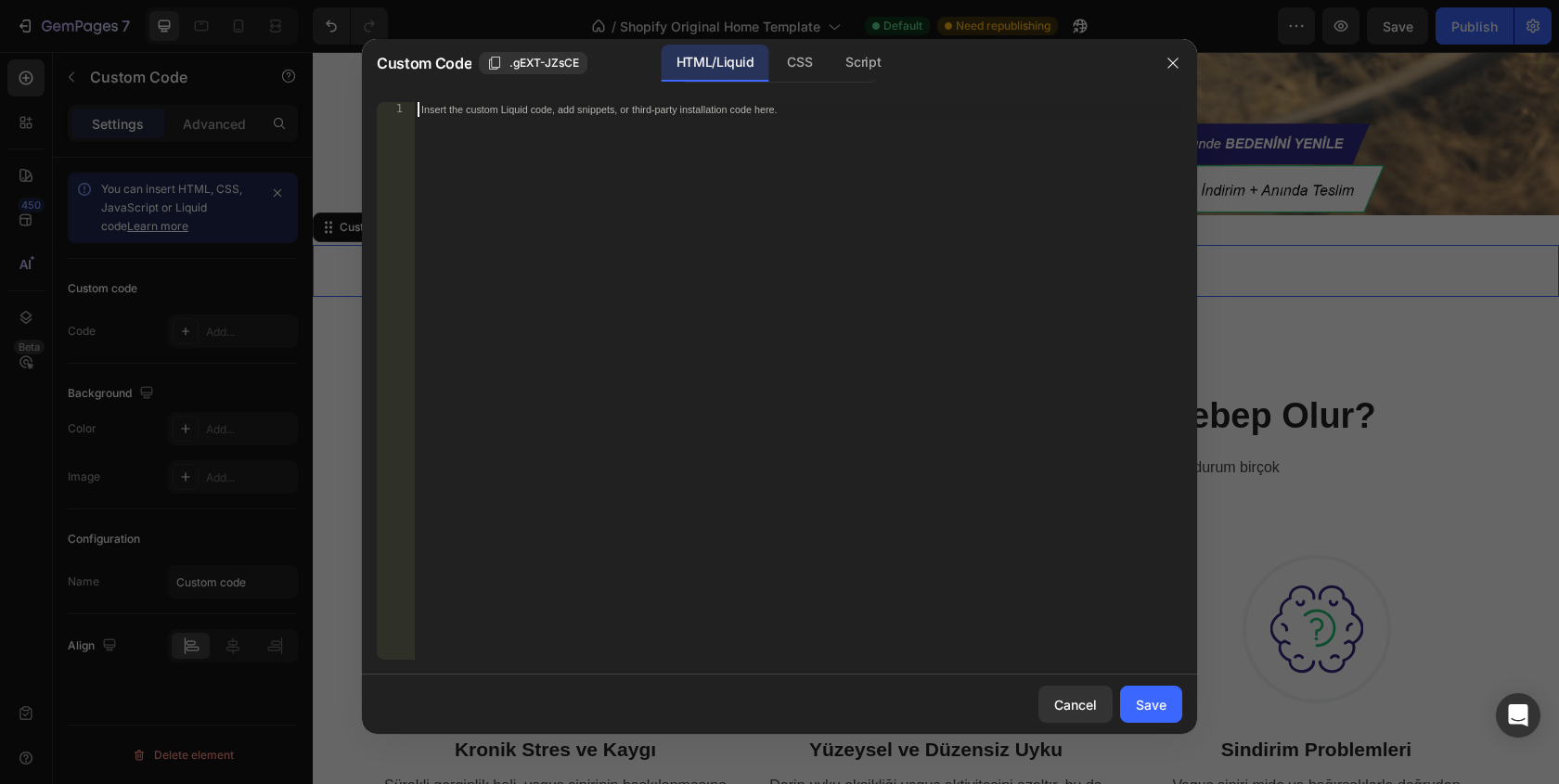
click at [776, 269] on div "Insert the custom Liquid code, add snippets, or third-party installation code h…" at bounding box center [798, 395] width 768 height 587
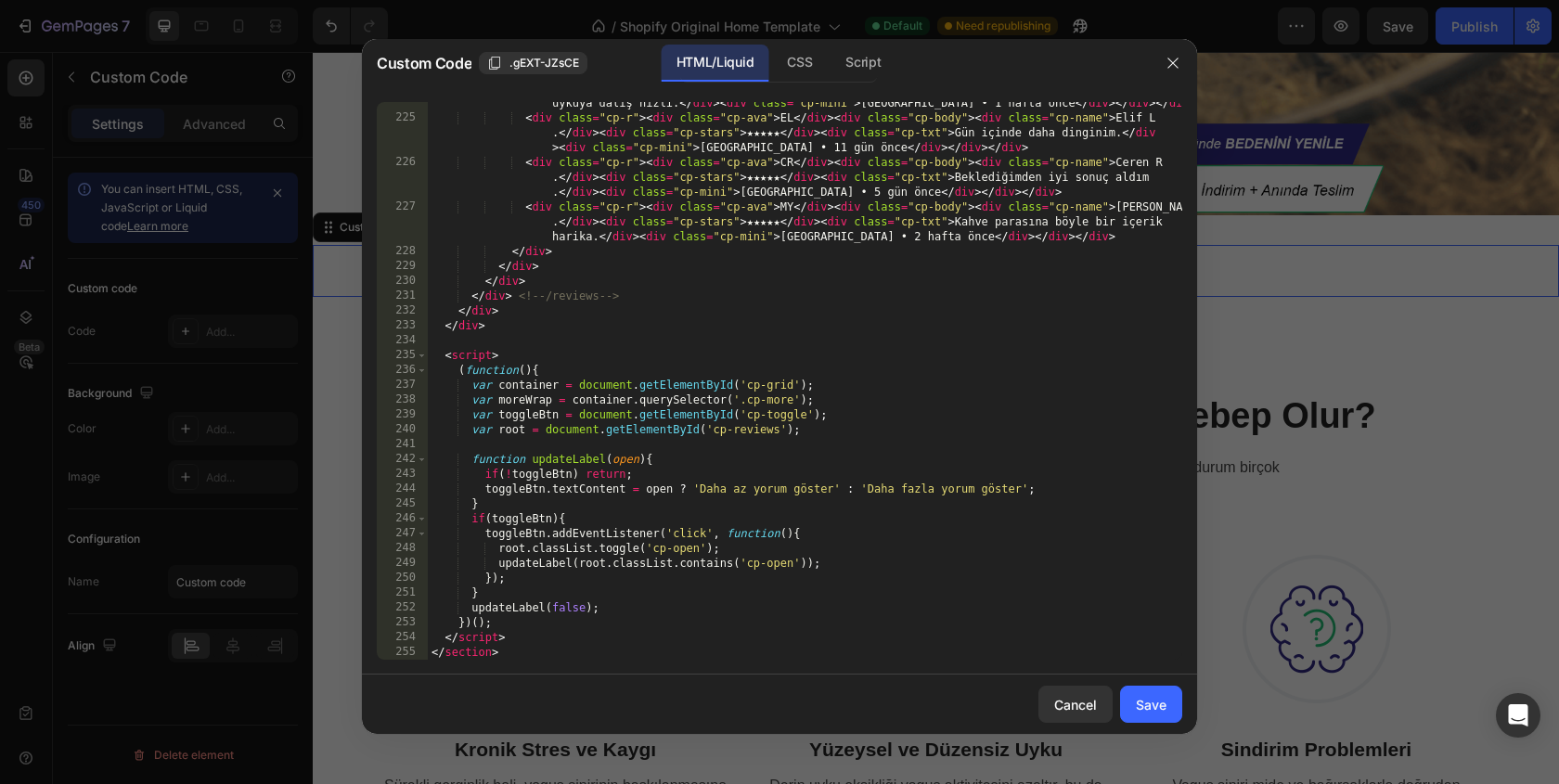
scroll to position [4443, 0]
click at [1144, 692] on button "Save" at bounding box center [1150, 703] width 62 height 37
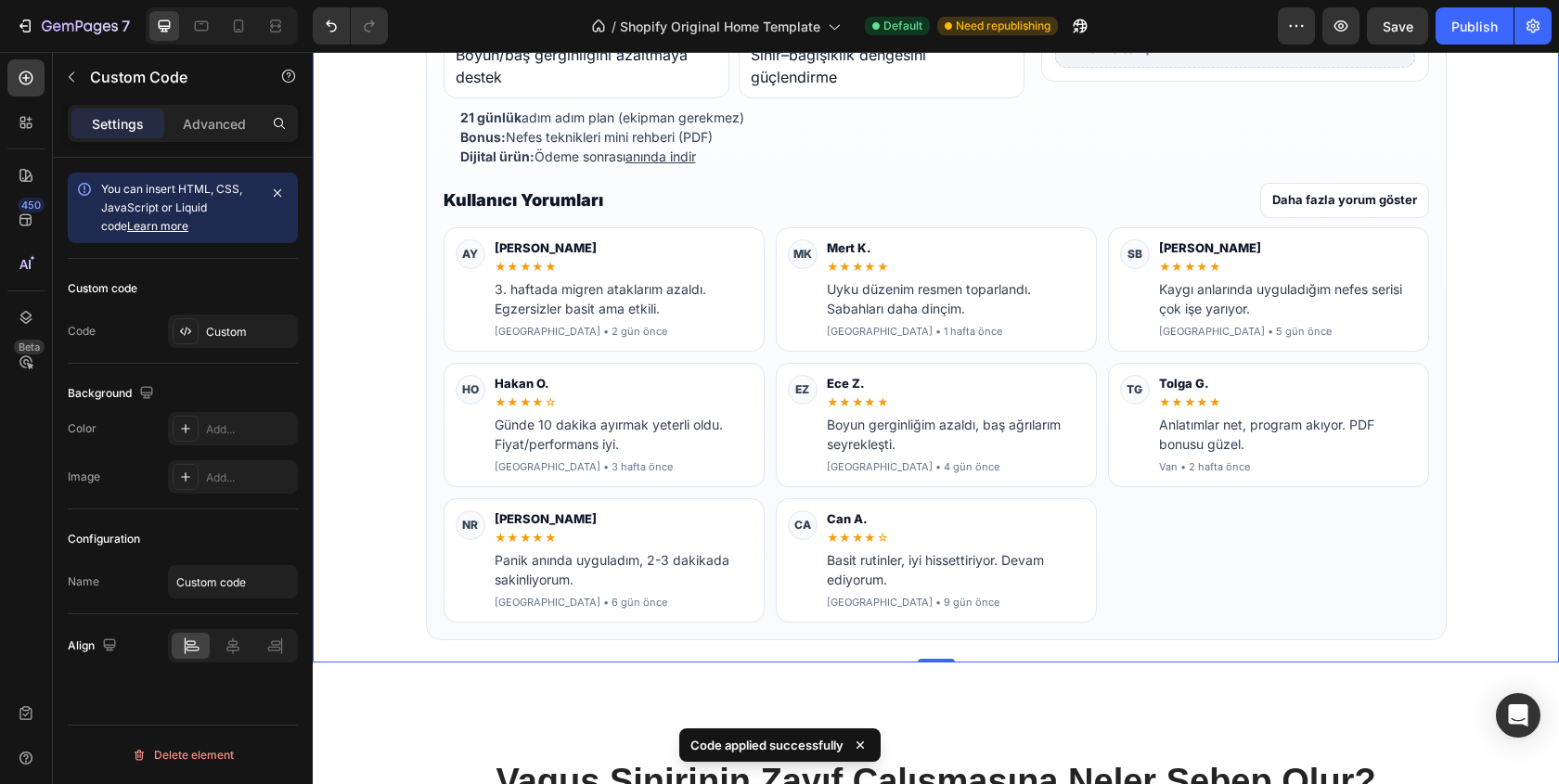
scroll to position [1113, 0]
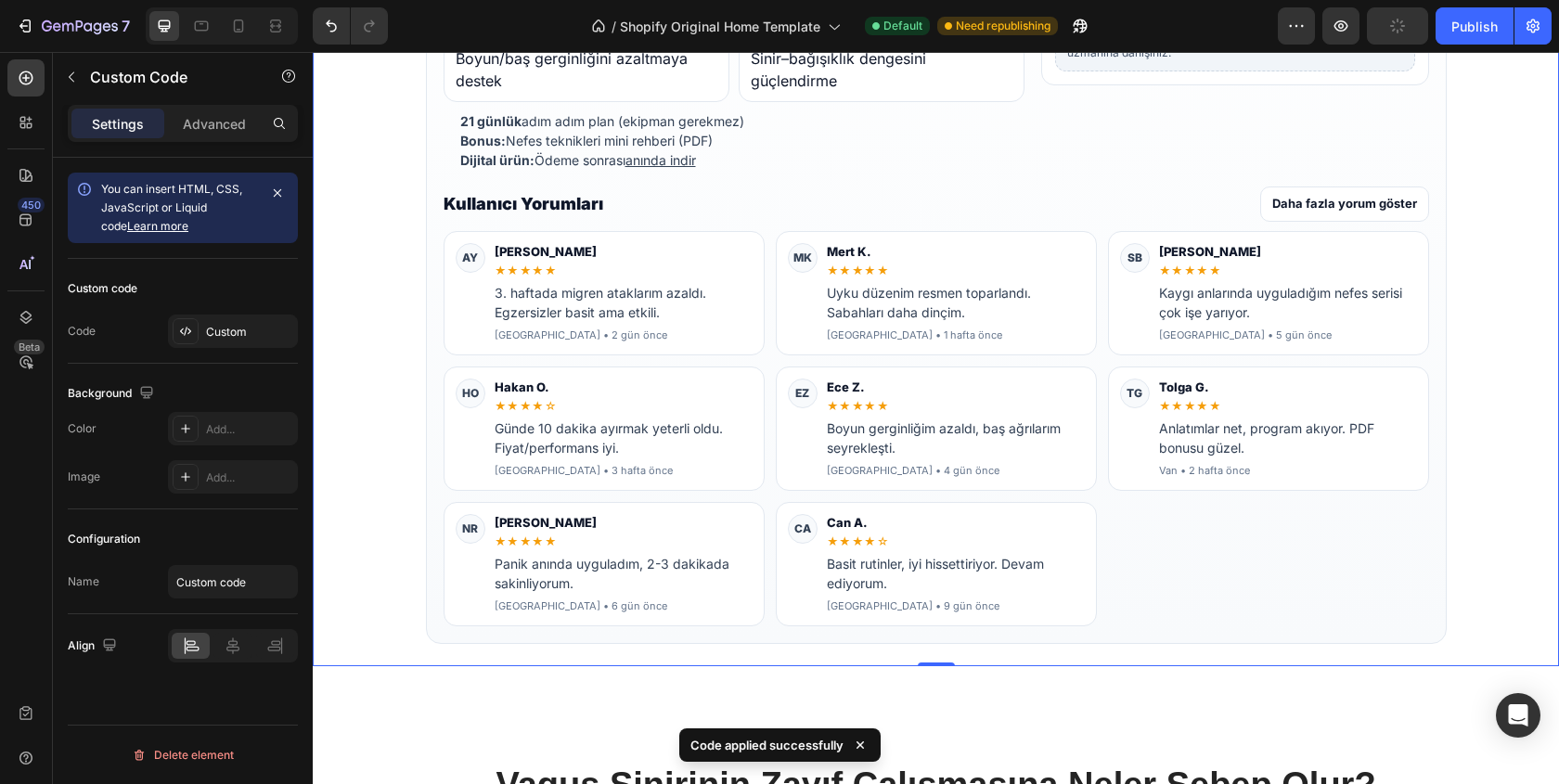
click at [1331, 210] on button "Daha fazla yorum göster" at bounding box center [1344, 203] width 169 height 36
click at [1315, 206] on button "Daha fazla yorum göster" at bounding box center [1344, 203] width 169 height 36
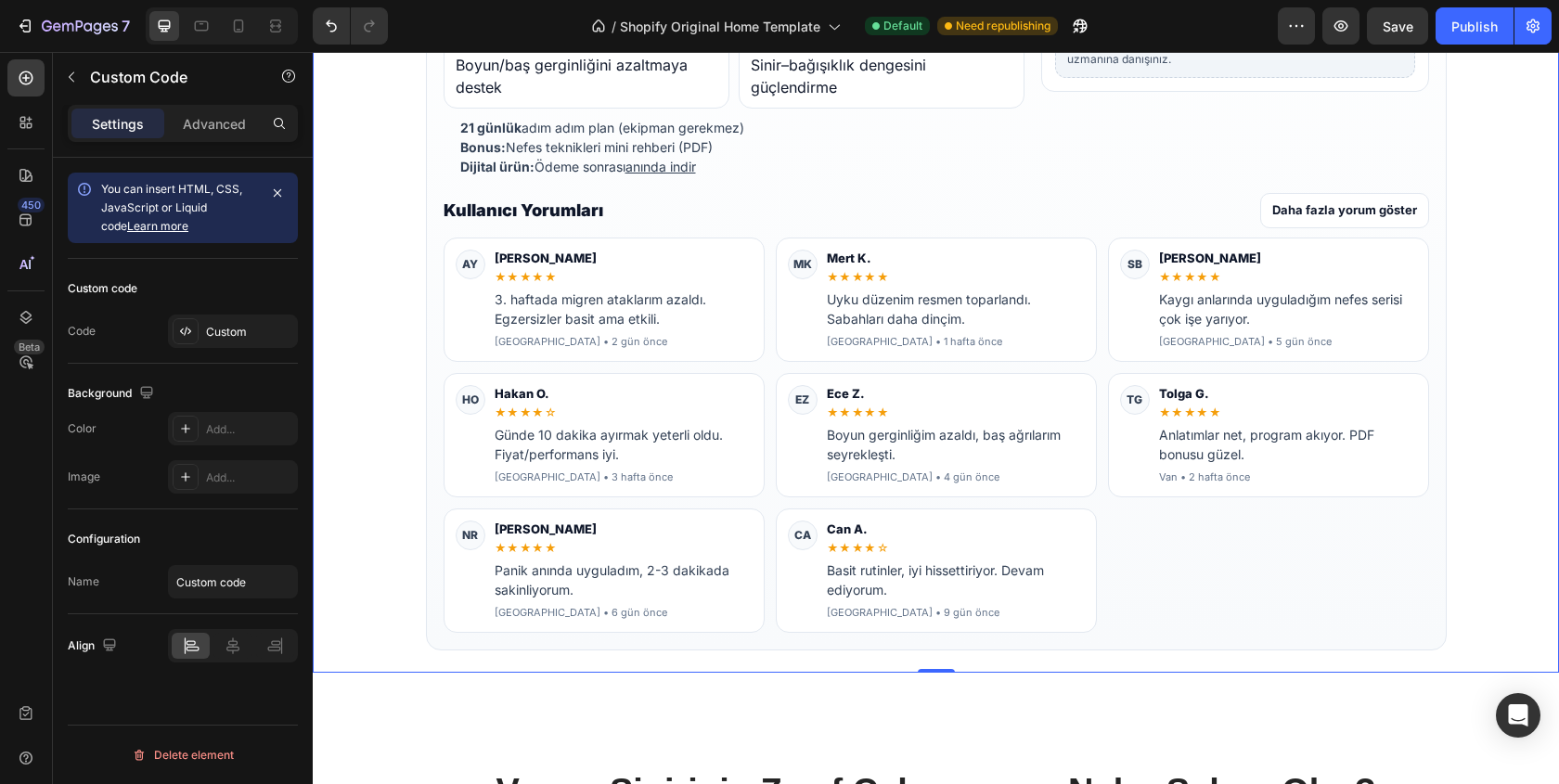
scroll to position [1104, 0]
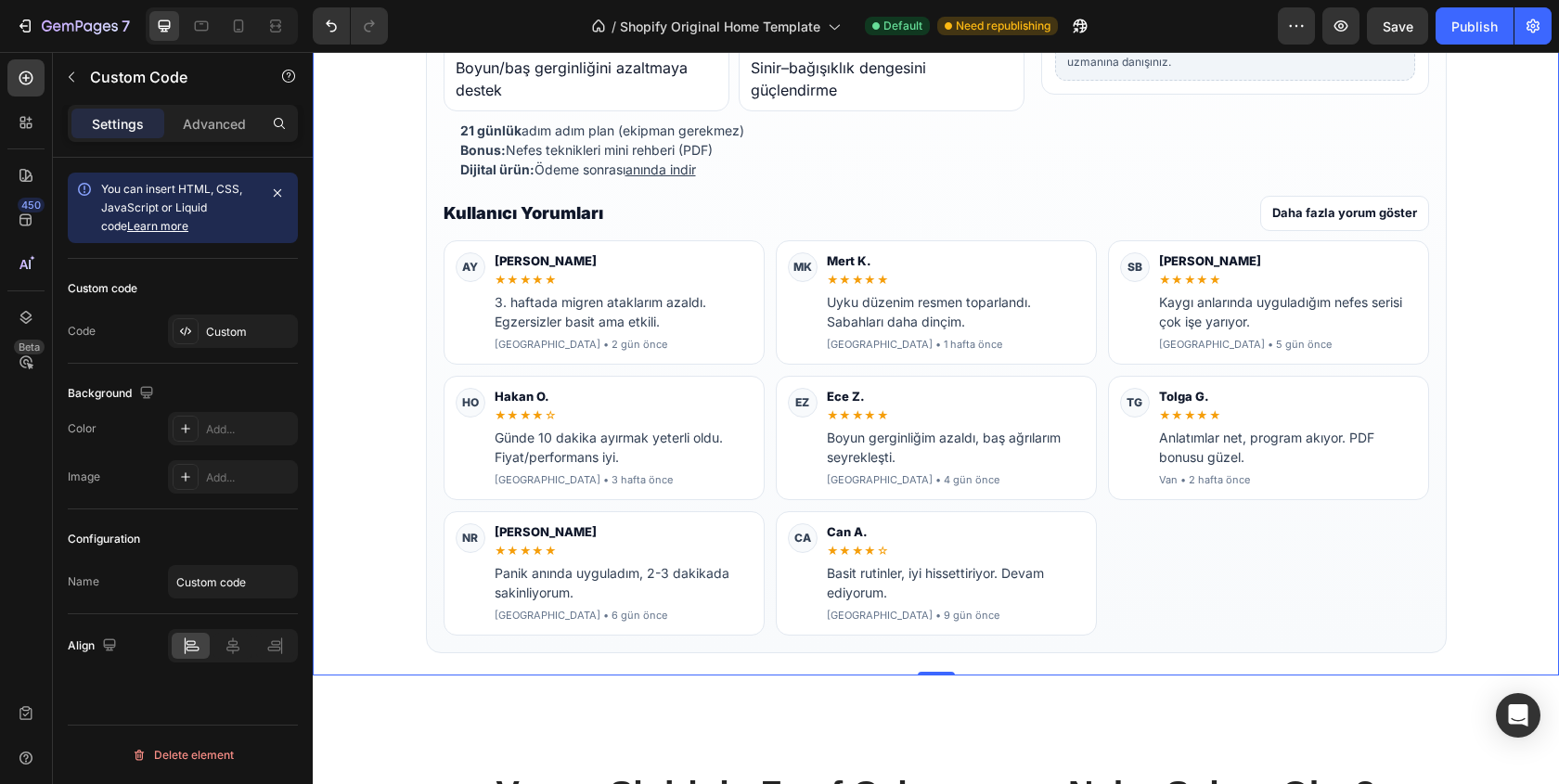
click at [934, 301] on div "Uyku düzenim resmen toparlandı. Sabahları daha dinçim." at bounding box center [955, 311] width 258 height 39
click at [1456, 29] on div "Publish" at bounding box center [1474, 26] width 46 height 19
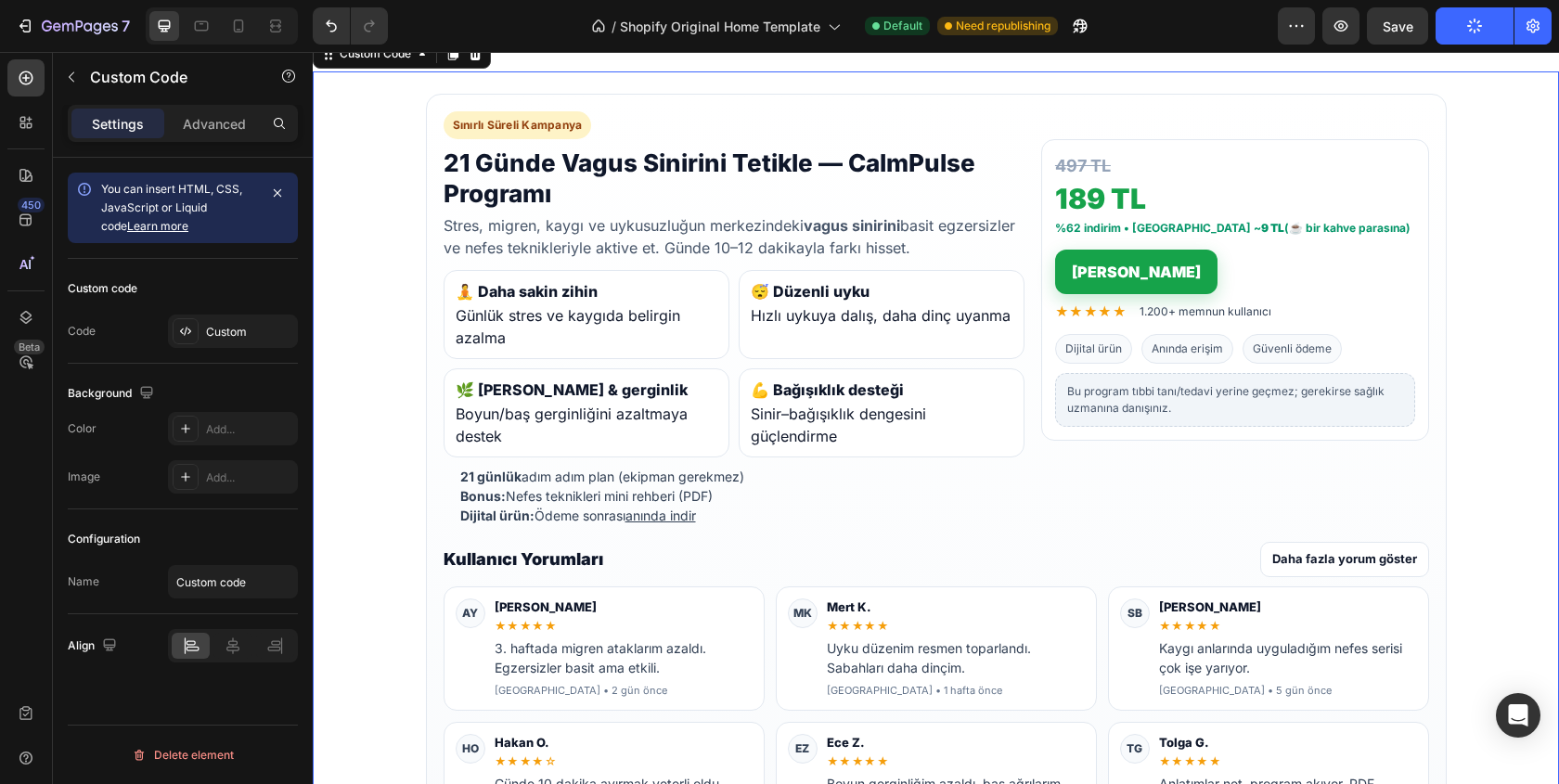
scroll to position [755, 0]
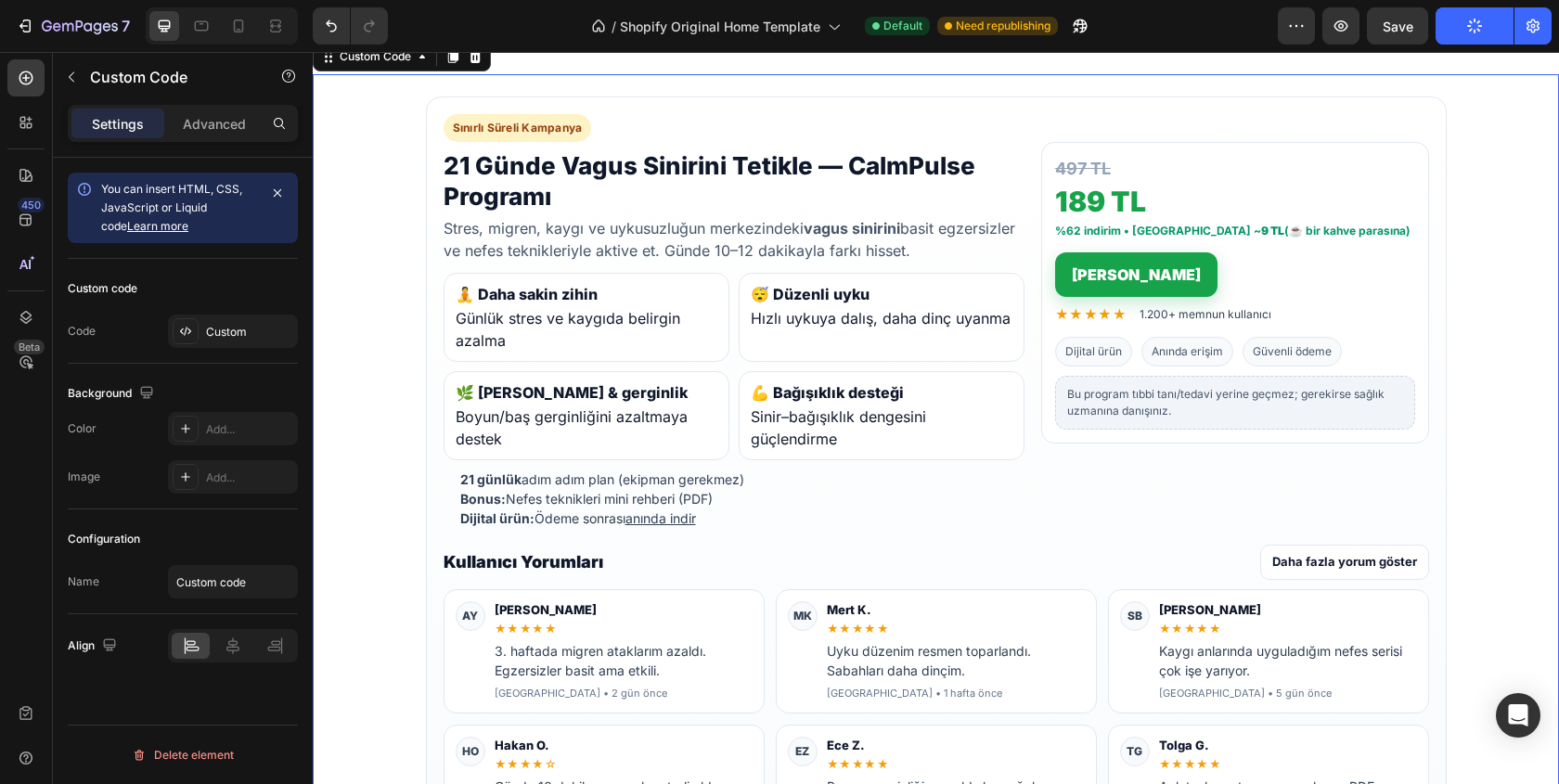
click at [1145, 274] on link "Hemen İndir" at bounding box center [1136, 274] width 162 height 44
click at [1190, 285] on div "497 TL 189 TL %62 indirim • Günde ~ 9 TL (☕ bir kahve parasına) Hemen İndir" at bounding box center [1235, 226] width 360 height 141
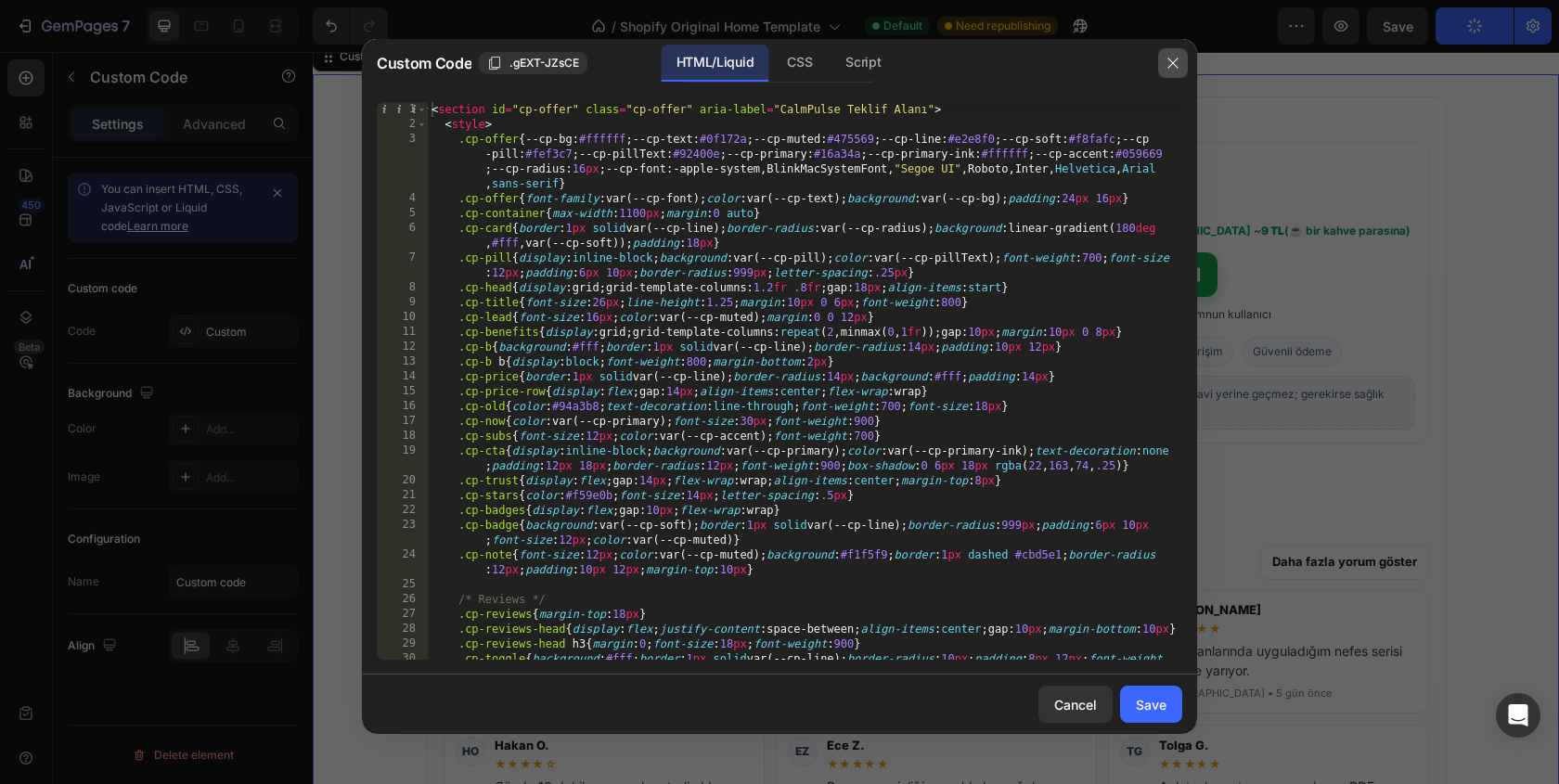
click at [1179, 72] on button "button" at bounding box center [1172, 62] width 30 height 30
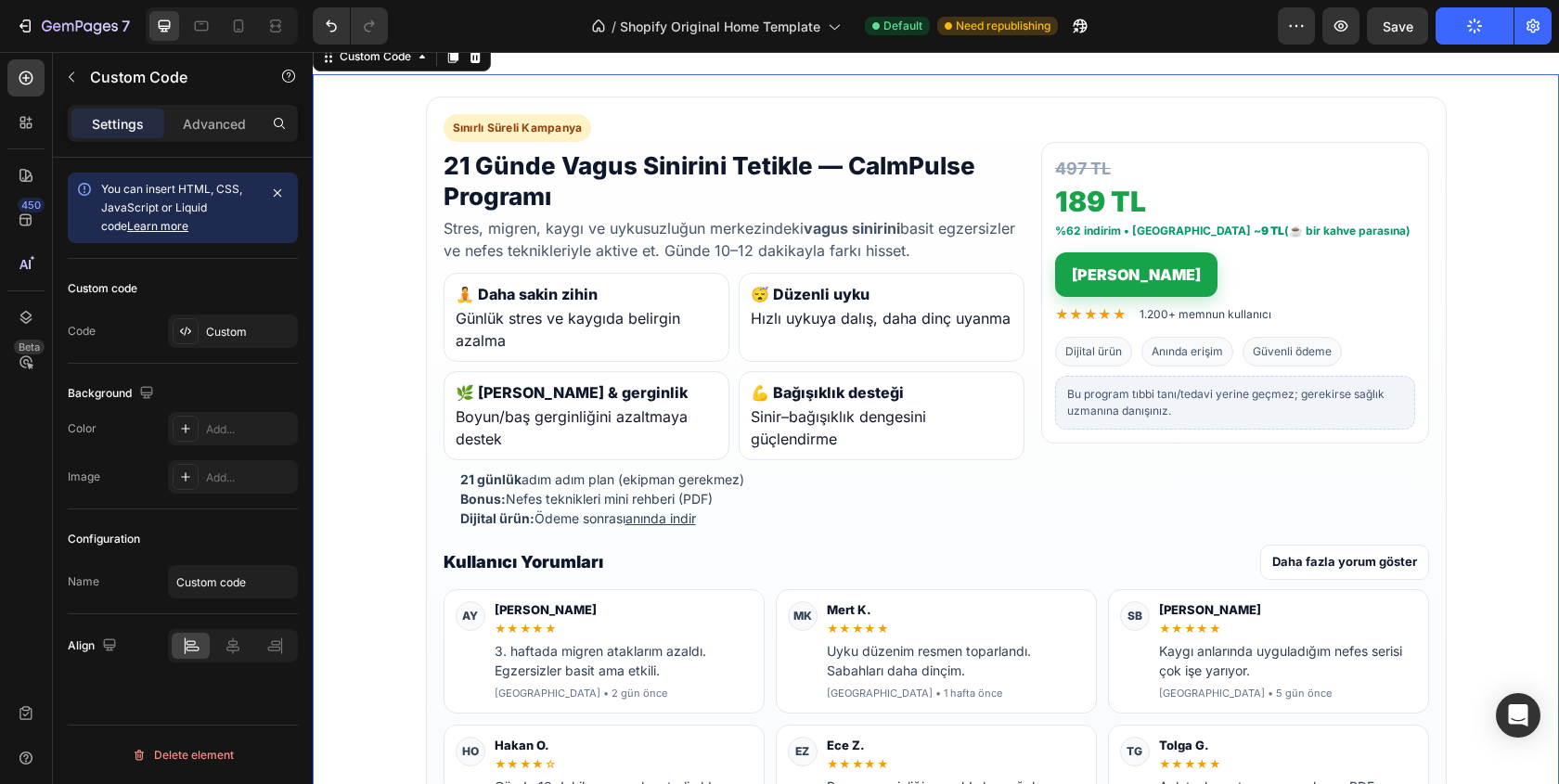
click at [1147, 272] on link "Hemen İndir" at bounding box center [1136, 274] width 162 height 44
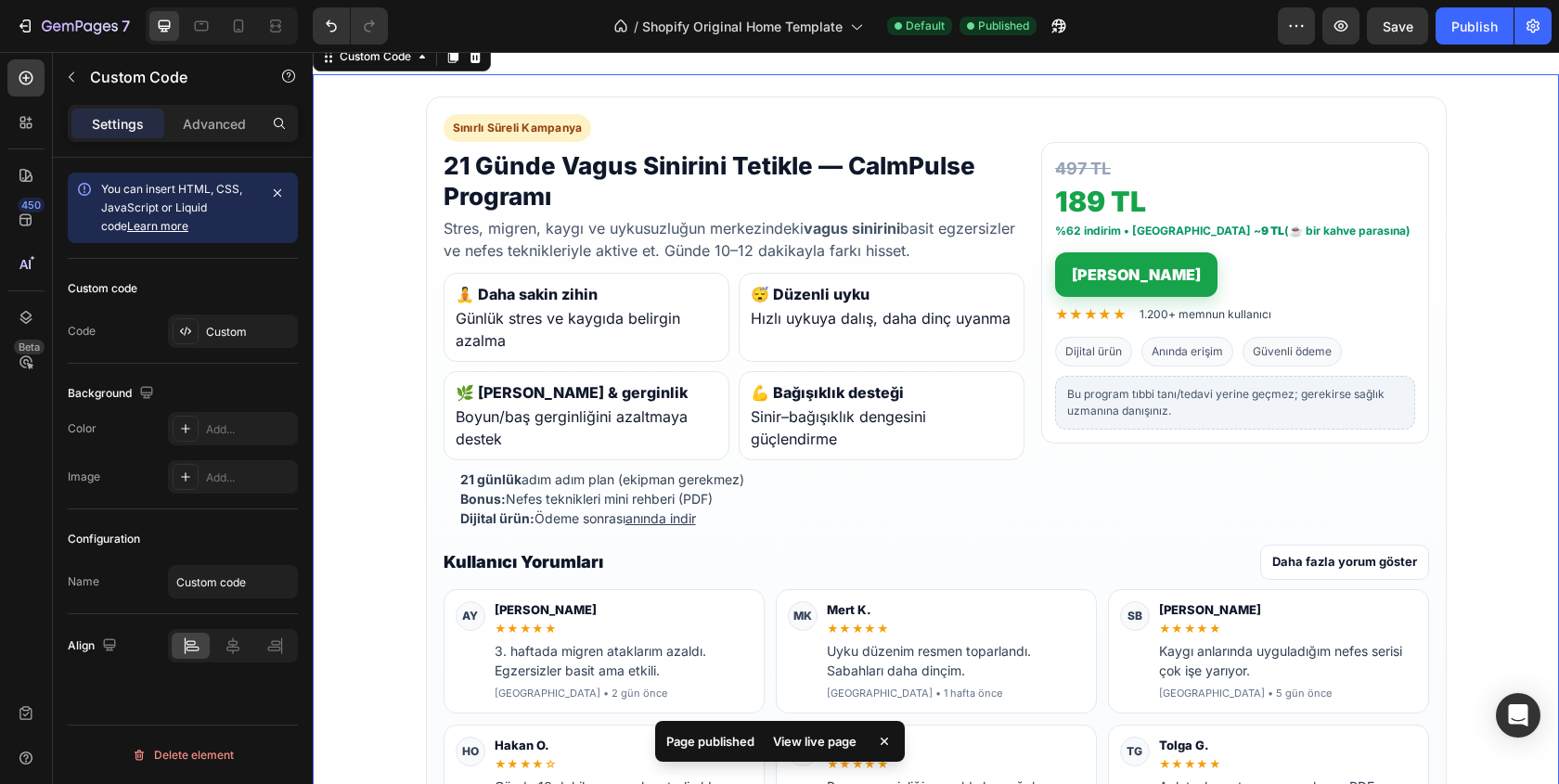
click at [1209, 290] on div "497 TL 189 TL %62 indirim • Günde ~ 9 TL (☕ bir kahve parasına) Hemen İndir" at bounding box center [1235, 226] width 360 height 141
click at [1166, 279] on link "Hemen İndir" at bounding box center [1136, 274] width 162 height 44
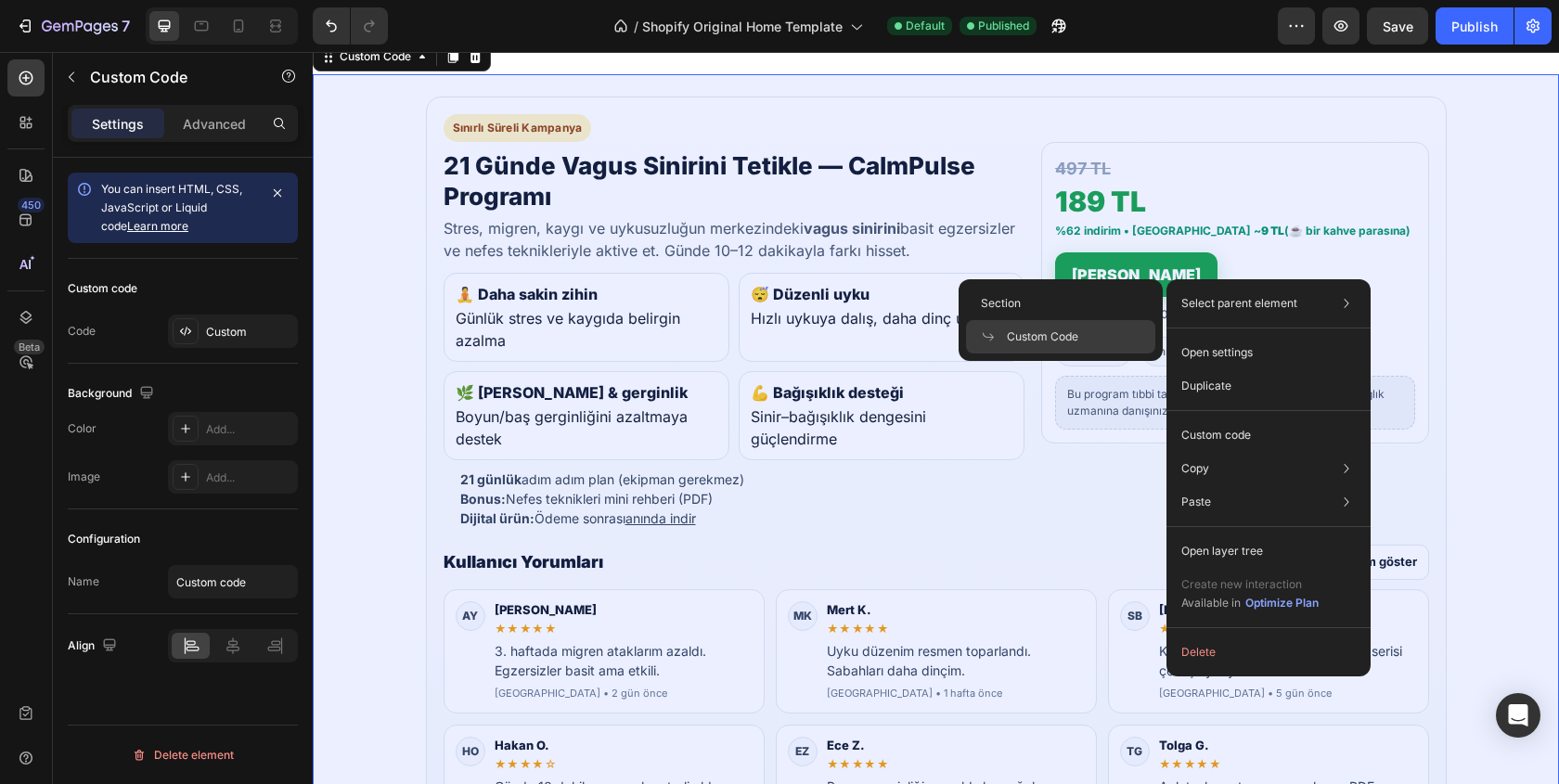
click at [1062, 329] on span "Custom Code" at bounding box center [1043, 336] width 71 height 16
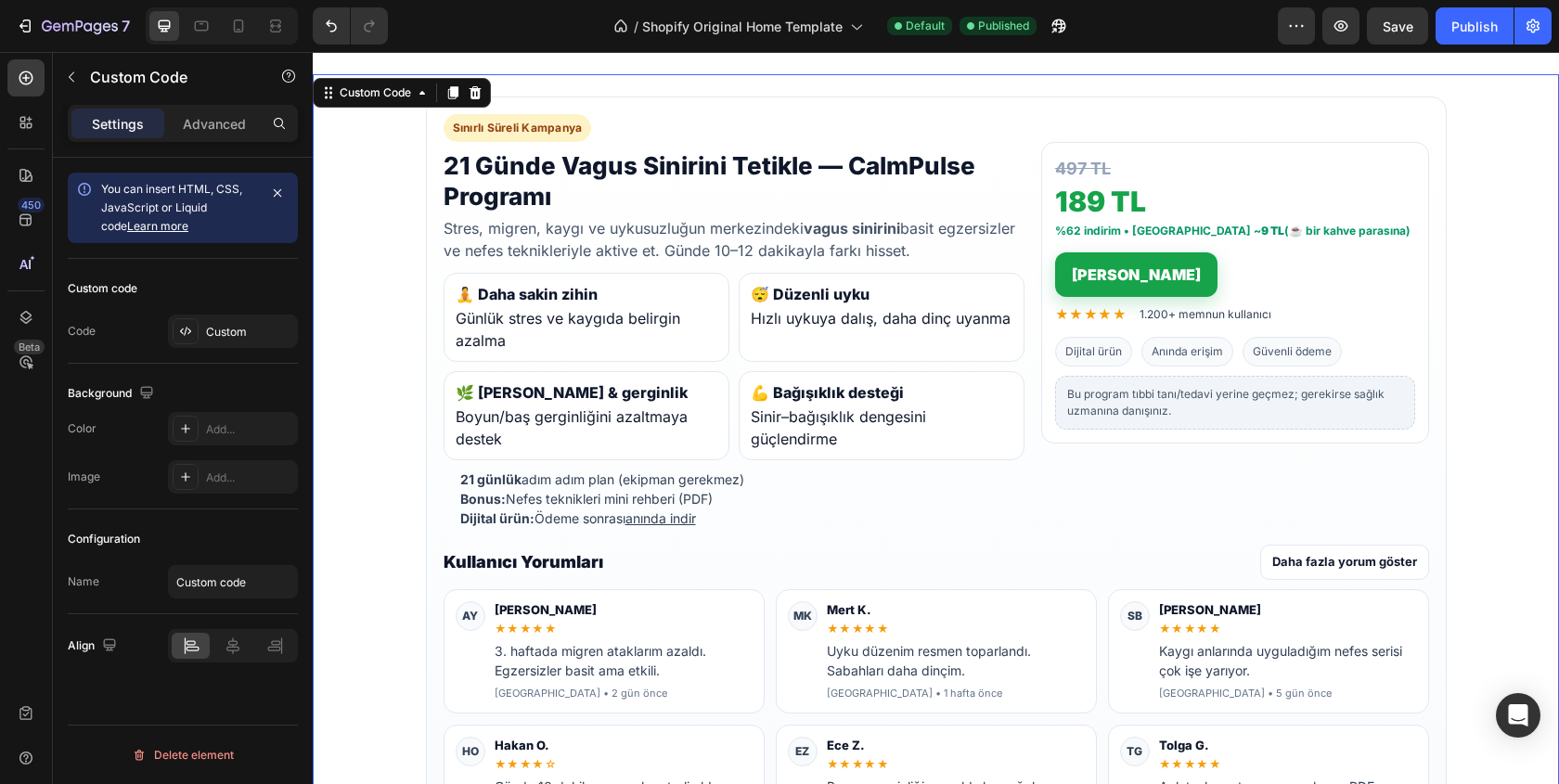
click at [1183, 281] on div "497 TL 189 TL %62 indirim • Günde ~ 9 TL (☕ bir kahve parasına) Hemen İndir" at bounding box center [1235, 226] width 360 height 141
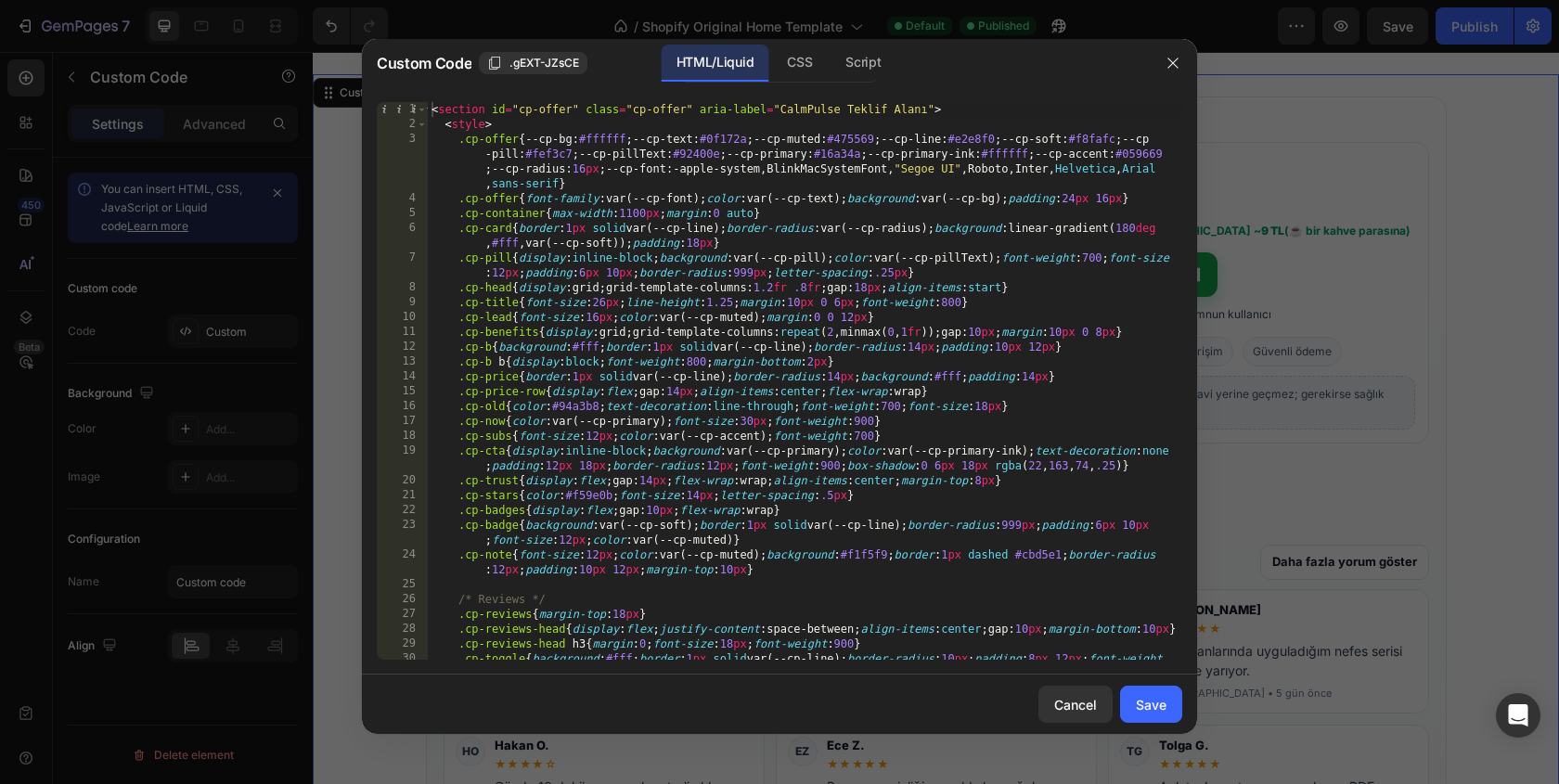
type textarea ".cp-b{background:#fff;border:1px solid var(--cp-line);border-radius:14px;paddin…"
click at [754, 353] on div "< section id = "cp-offer" class = "cp-offer" aria-label = "CalmPulse Teklif Ala…" at bounding box center [805, 402] width 755 height 602
click at [1268, 321] on div at bounding box center [780, 392] width 1559 height 784
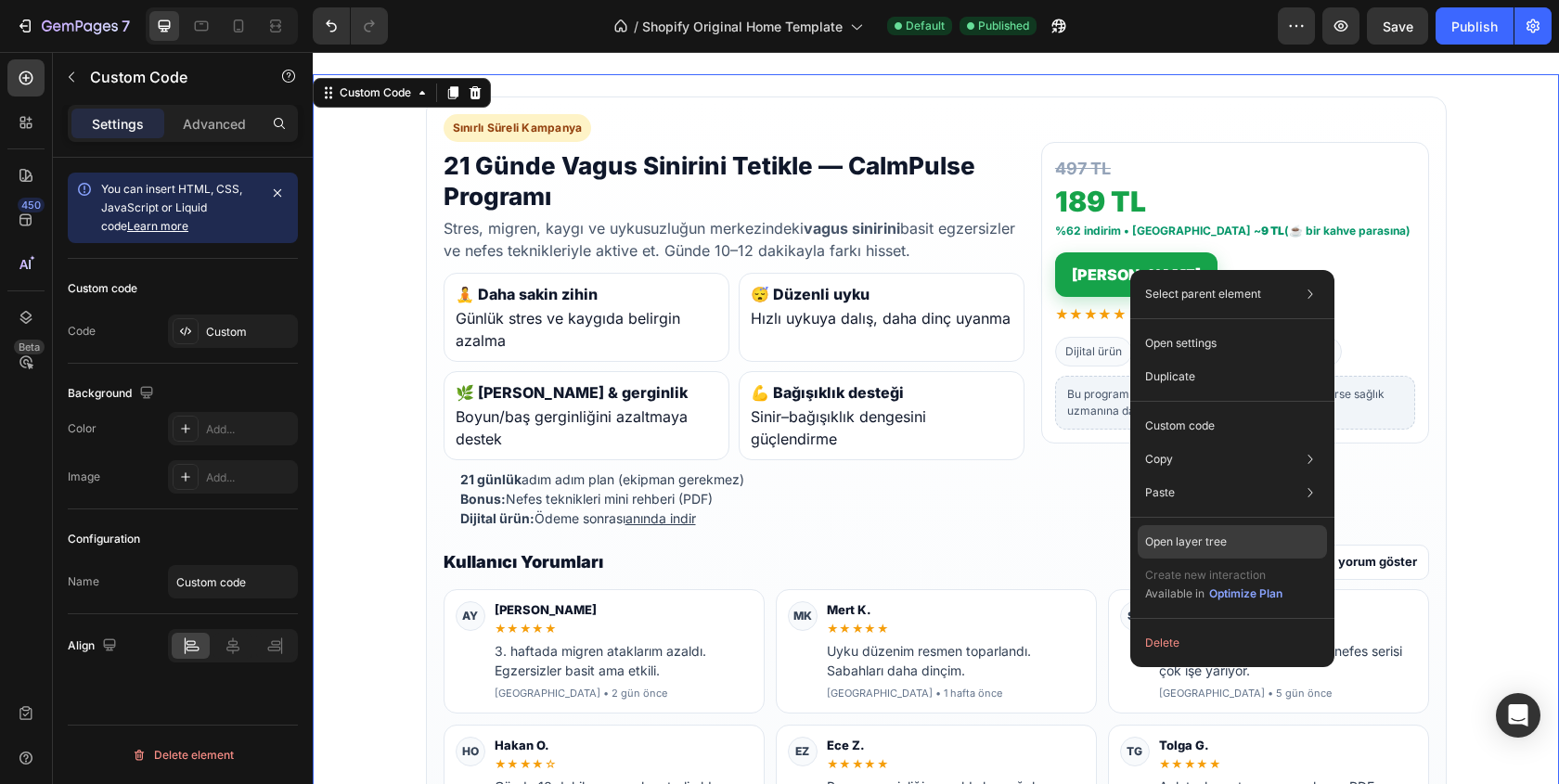
click at [1254, 537] on div "Open layer tree" at bounding box center [1232, 541] width 189 height 34
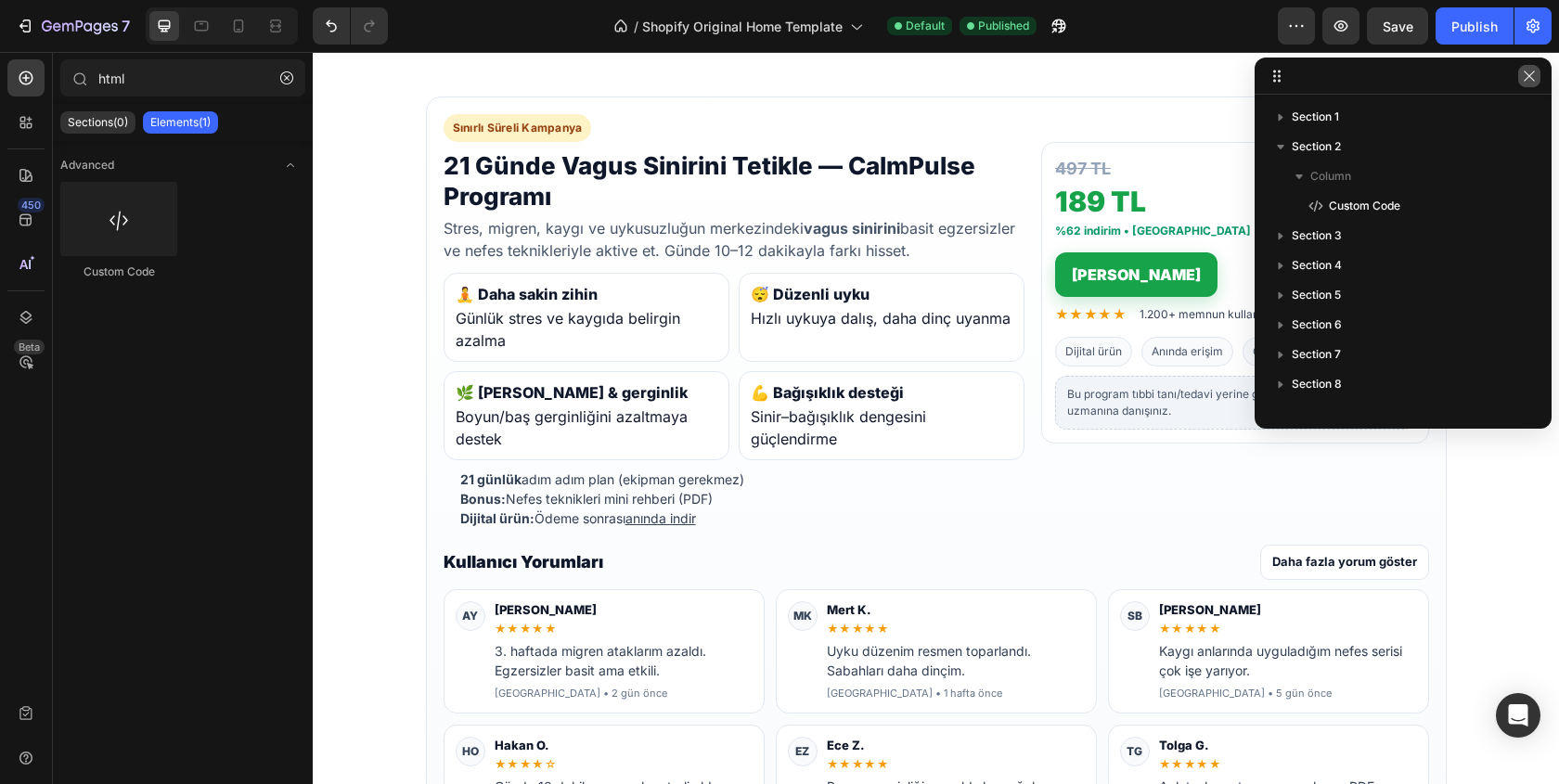
click at [1533, 83] on button "button" at bounding box center [1528, 76] width 22 height 22
